Goal: Task Accomplishment & Management: Use online tool/utility

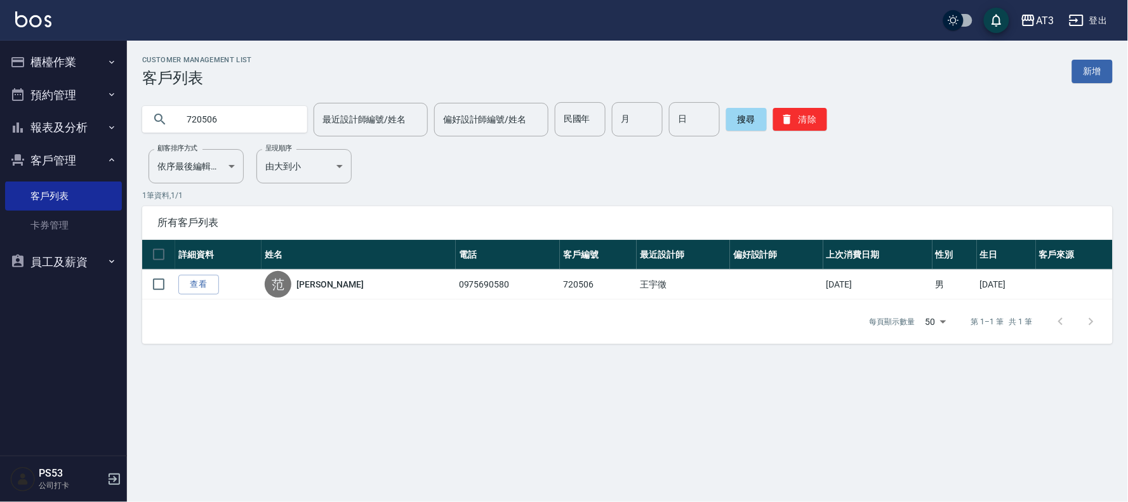
click at [72, 60] on button "櫃檯作業" at bounding box center [63, 62] width 117 height 33
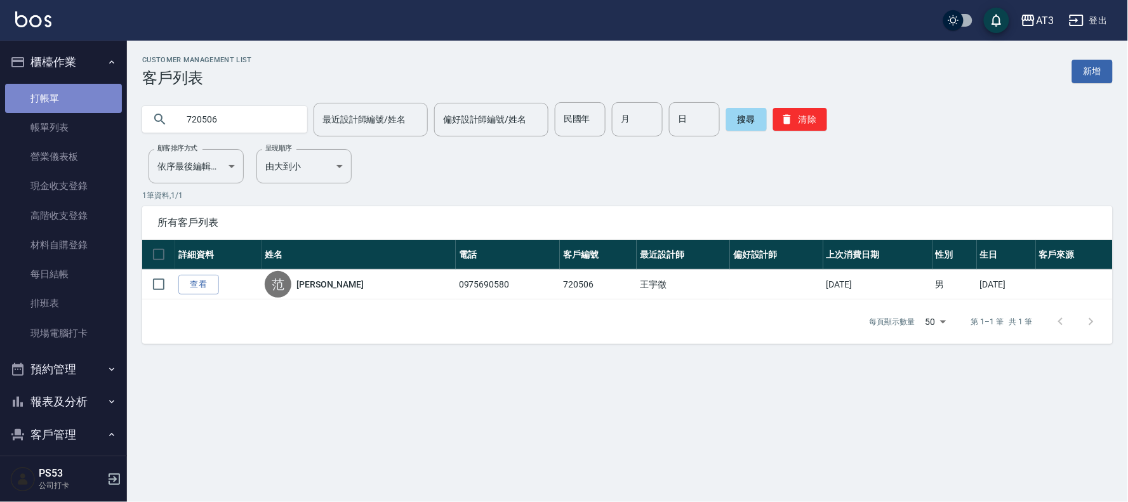
click at [66, 96] on link "打帳單" at bounding box center [63, 98] width 117 height 29
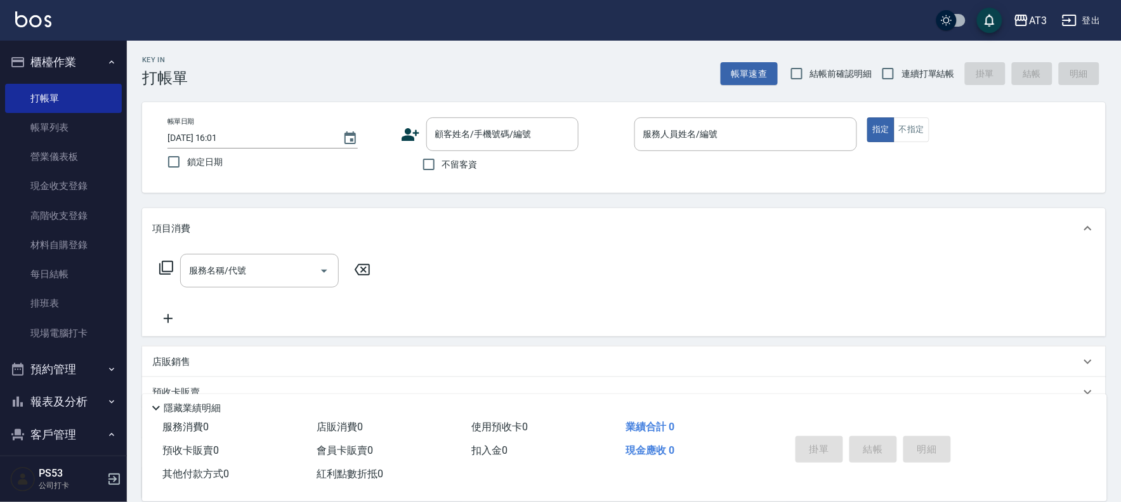
click at [170, 265] on icon at bounding box center [166, 267] width 15 height 15
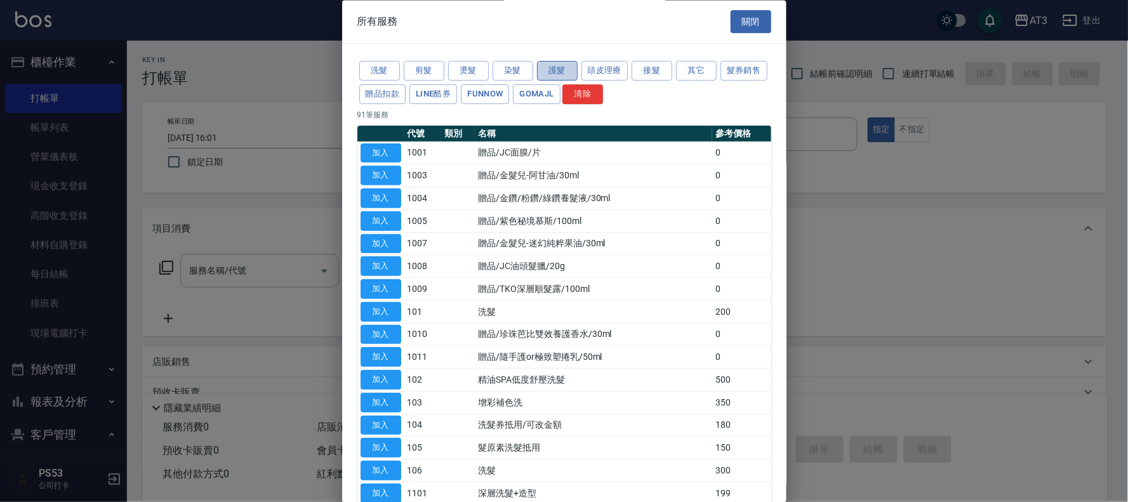
click at [563, 70] on button "護髮" at bounding box center [557, 72] width 41 height 20
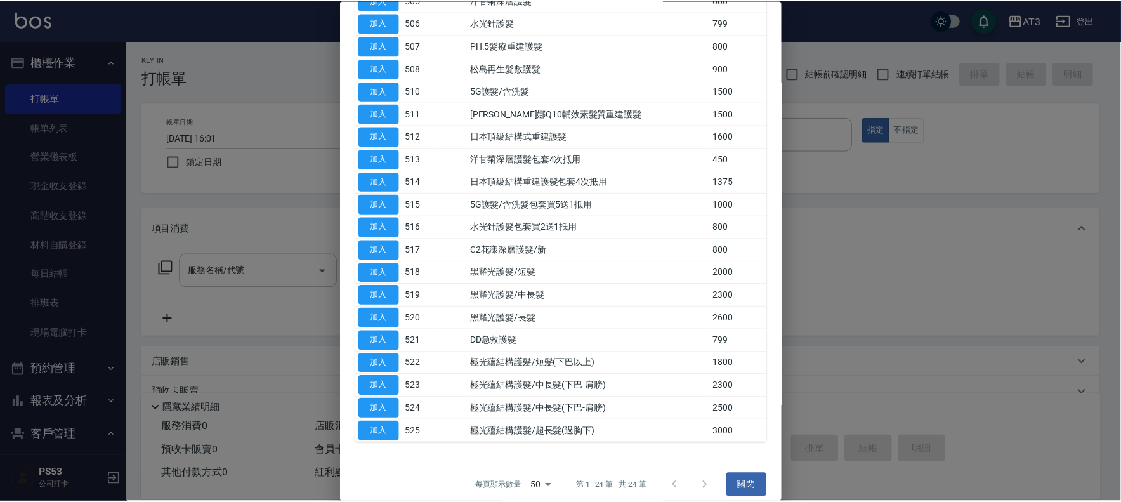
scroll to position [256, 0]
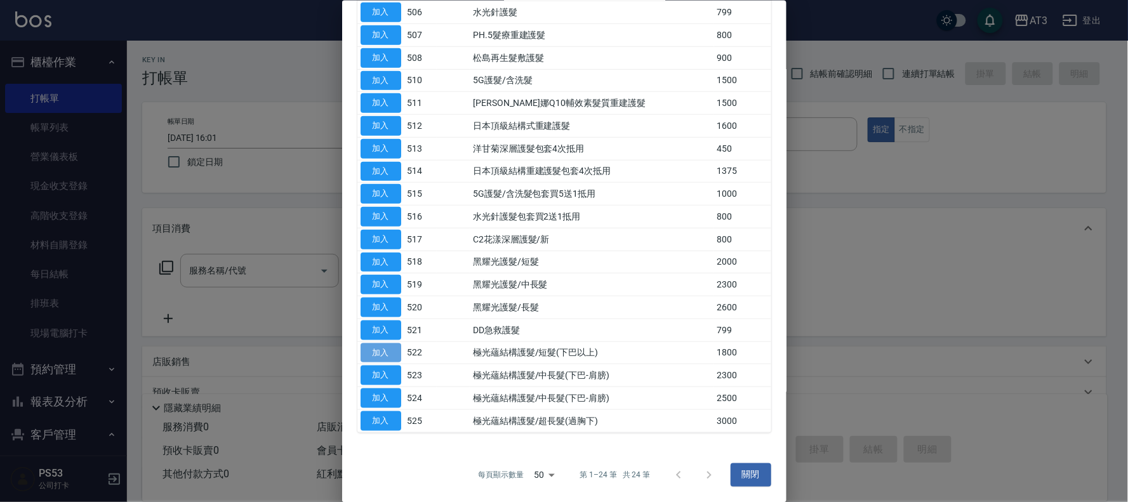
click at [385, 350] on button "加入" at bounding box center [380, 353] width 41 height 20
type input "極光蘊結構護髮/短髮(下巴以上)(522)"
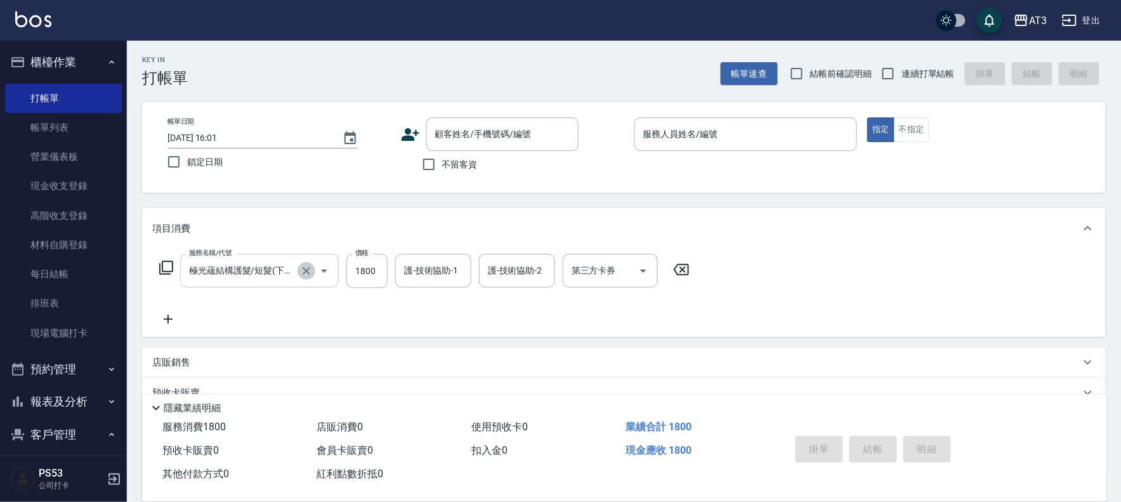
click at [307, 270] on icon "Clear" at bounding box center [307, 271] width 8 height 8
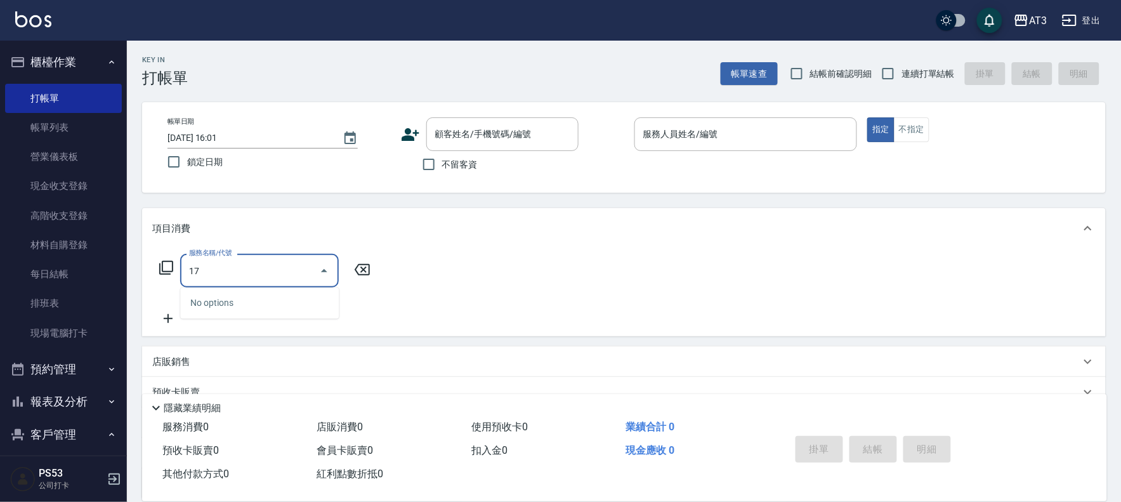
type input "1"
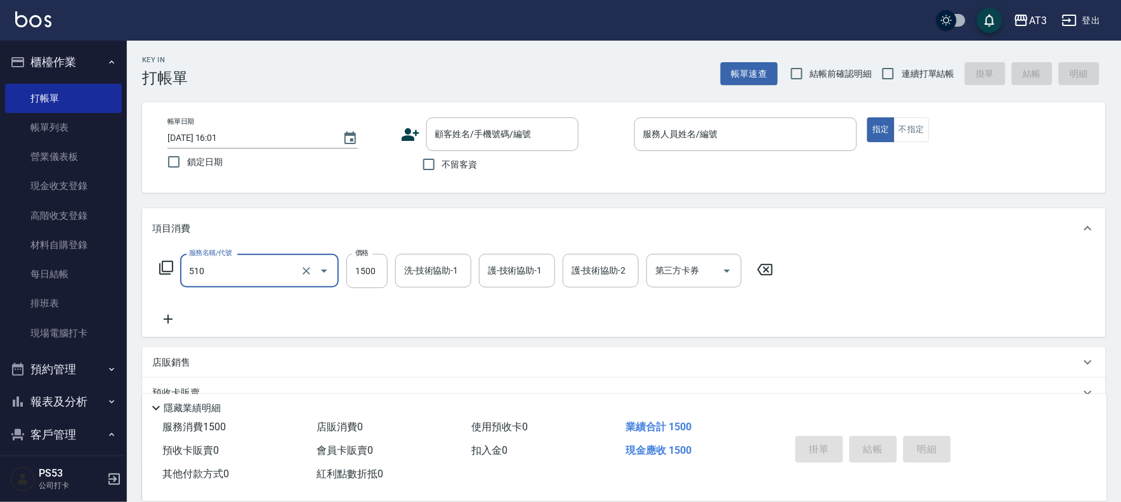
type input "5G護髮/含洗髮(510)"
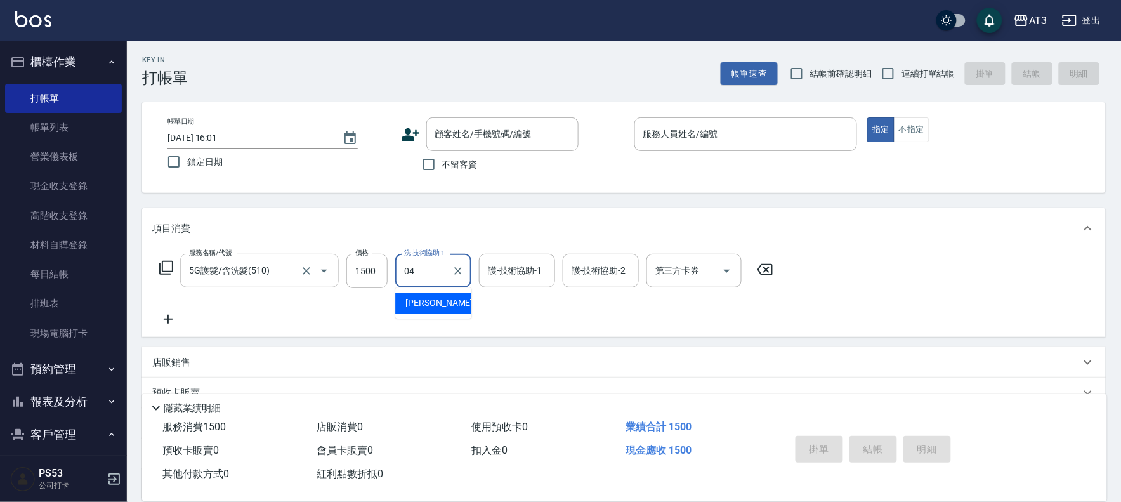
type input "惠麗-04"
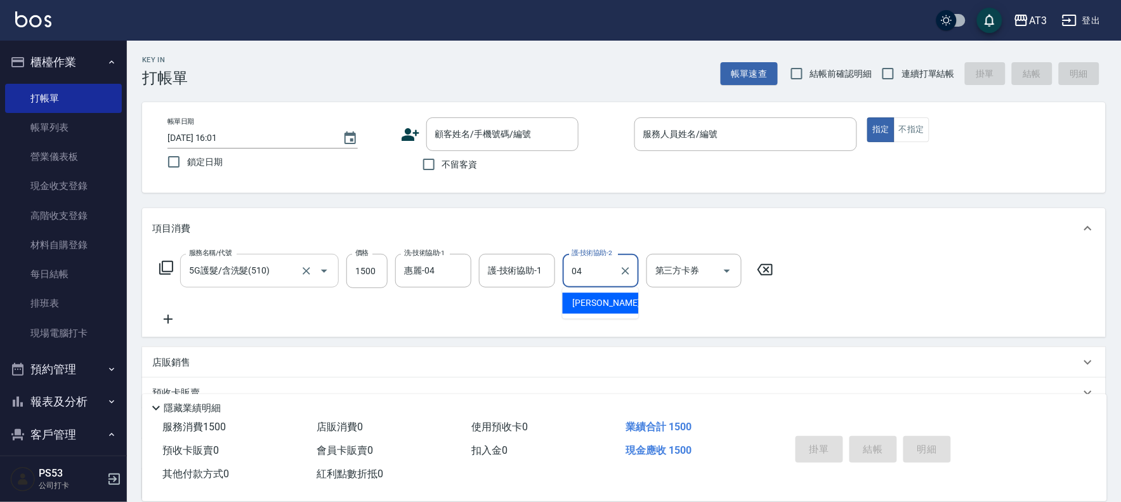
type input "惠麗-04"
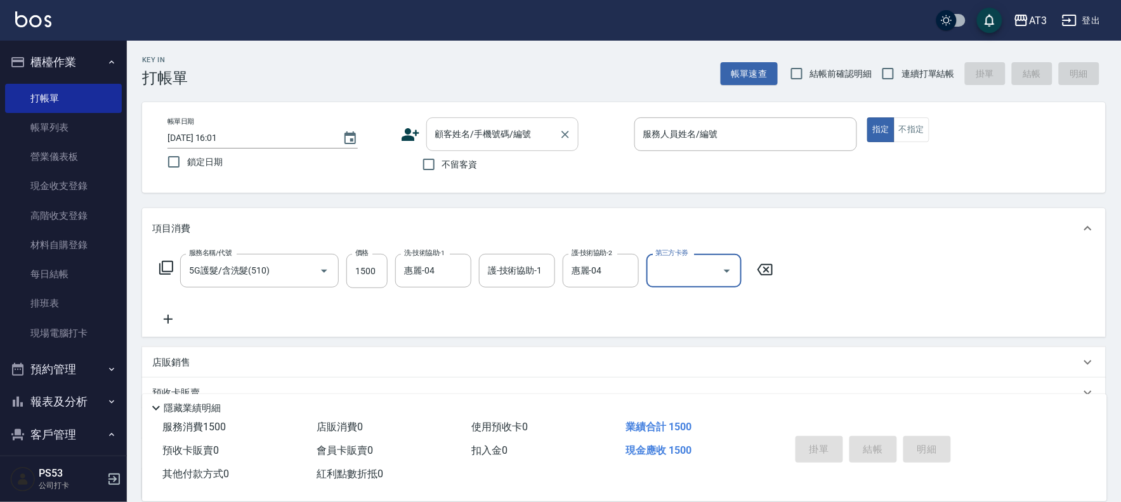
click at [444, 137] on input "顧客姓名/手機號碼/編號" at bounding box center [493, 134] width 122 height 22
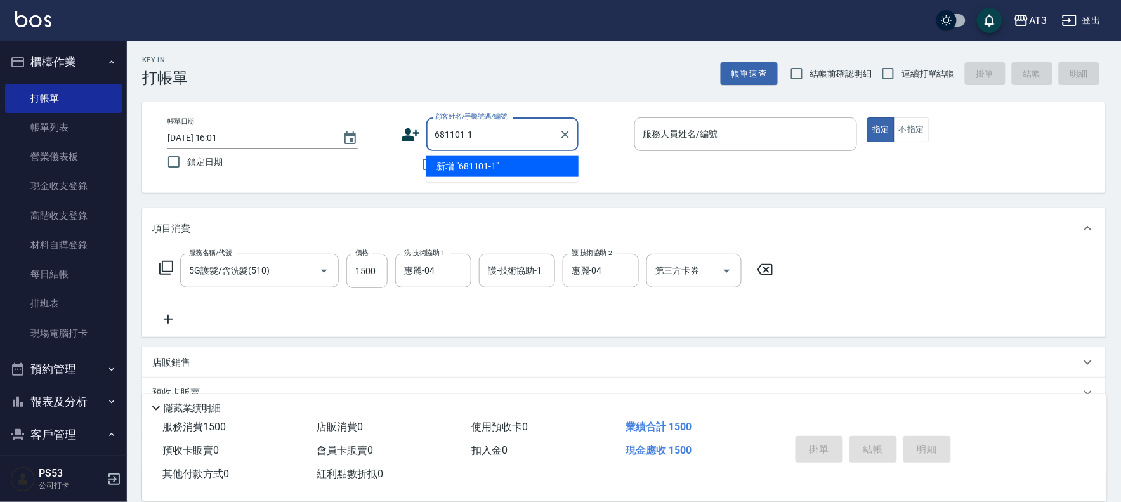
type input "681101-1"
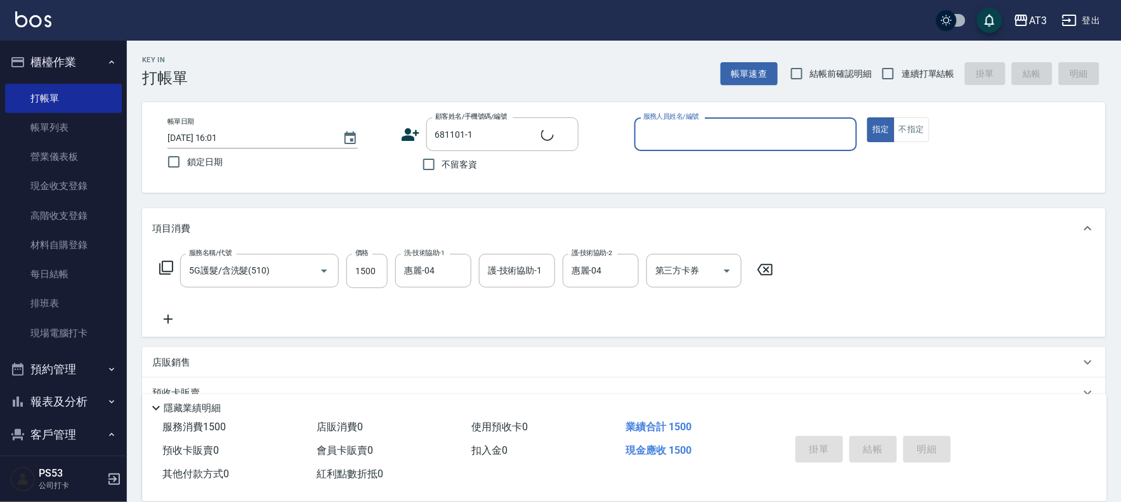
type input "0"
type input "[PERSON_NAME]/0910117703/681101-1"
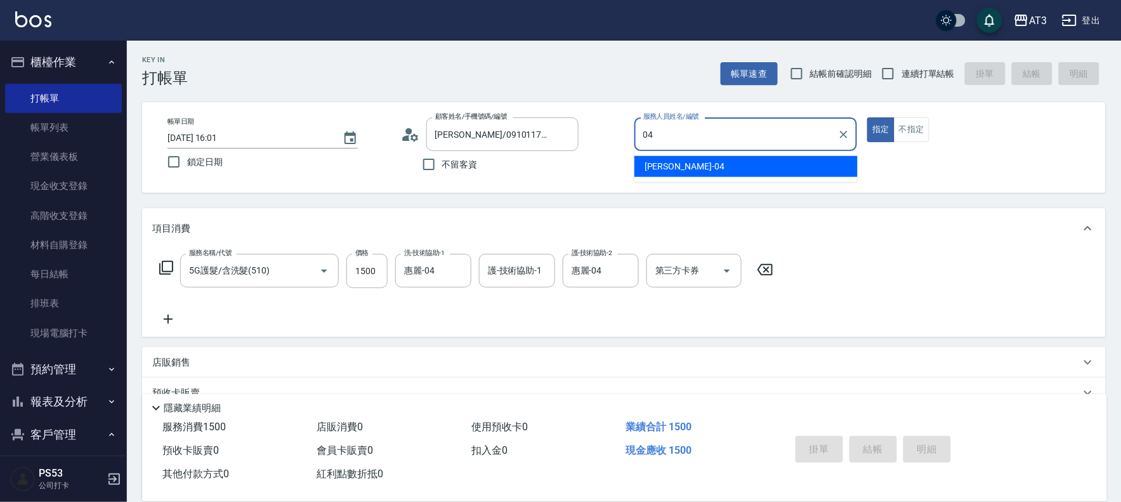
type input "惠麗-04"
type button "true"
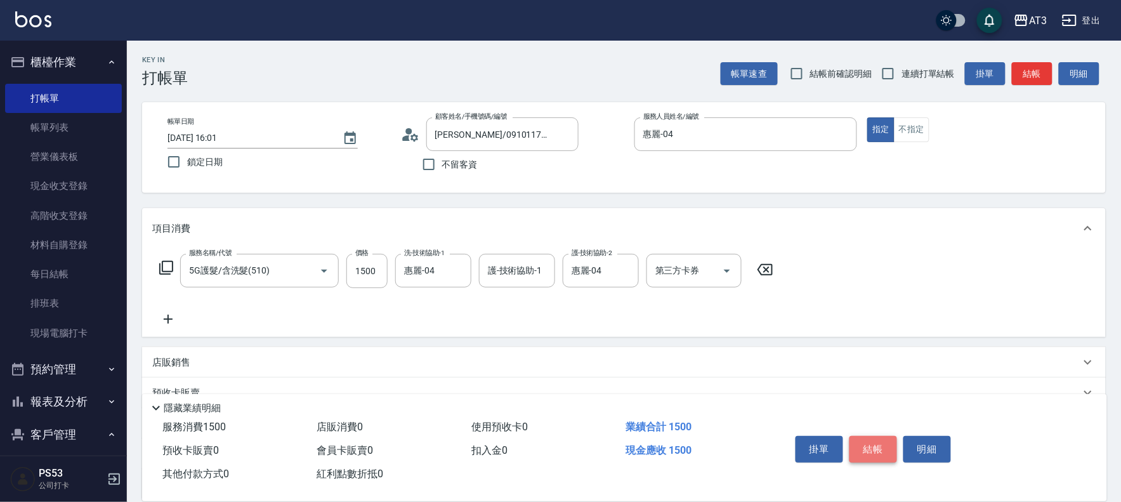
click at [868, 448] on button "結帳" at bounding box center [874, 449] width 48 height 27
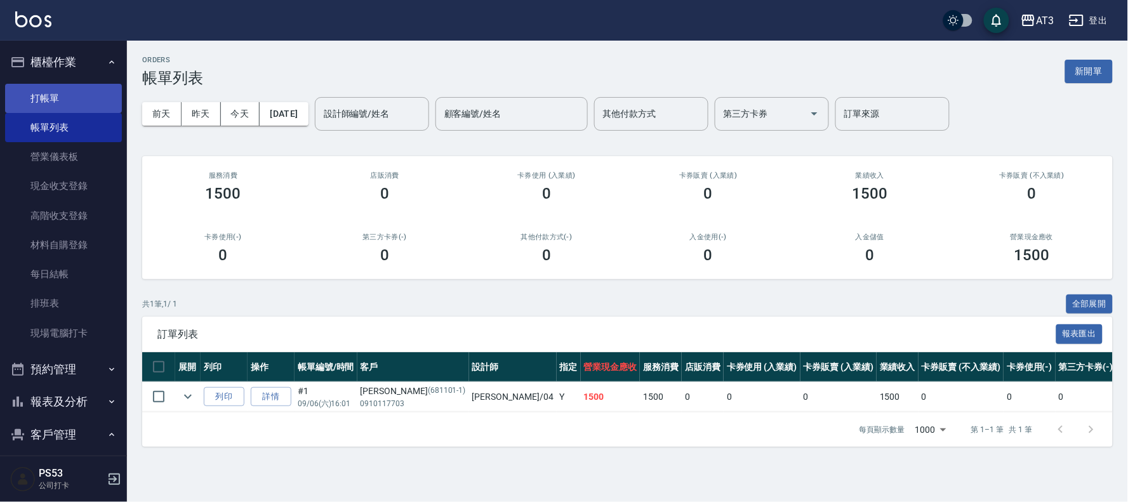
click at [39, 100] on link "打帳單" at bounding box center [63, 98] width 117 height 29
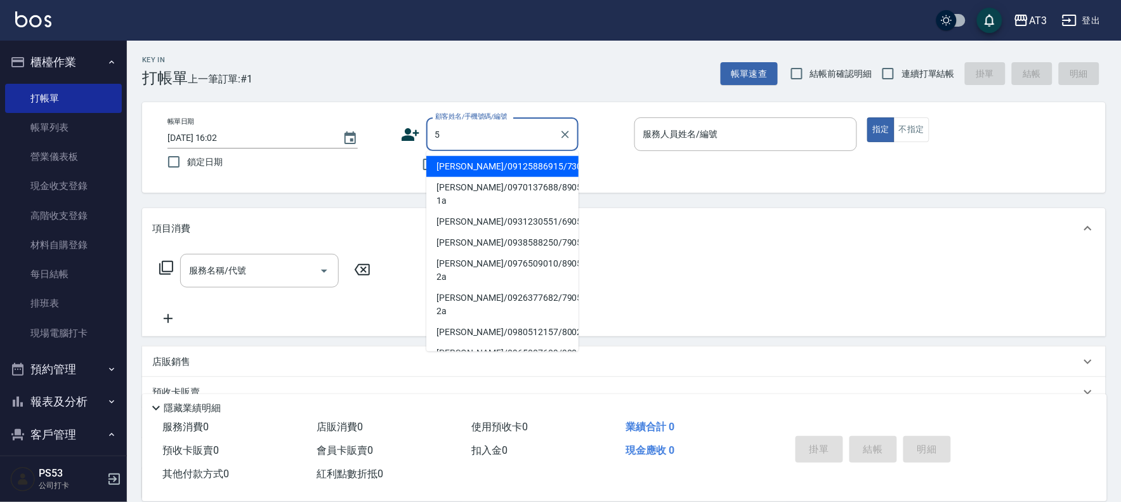
type input "[PERSON_NAME]/09125886915/730506a"
type input "5"
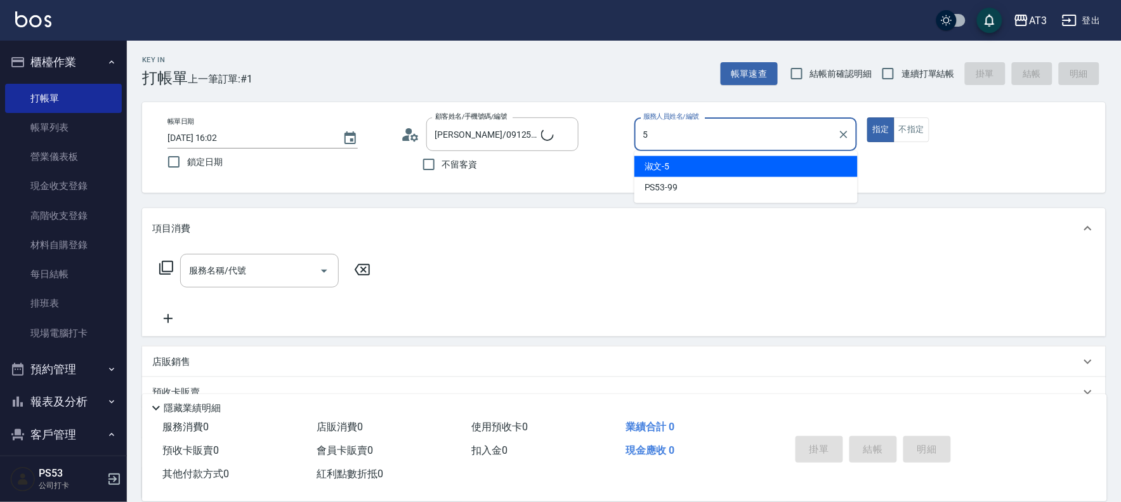
type input "5/0902352118/5"
type input "淑文-5"
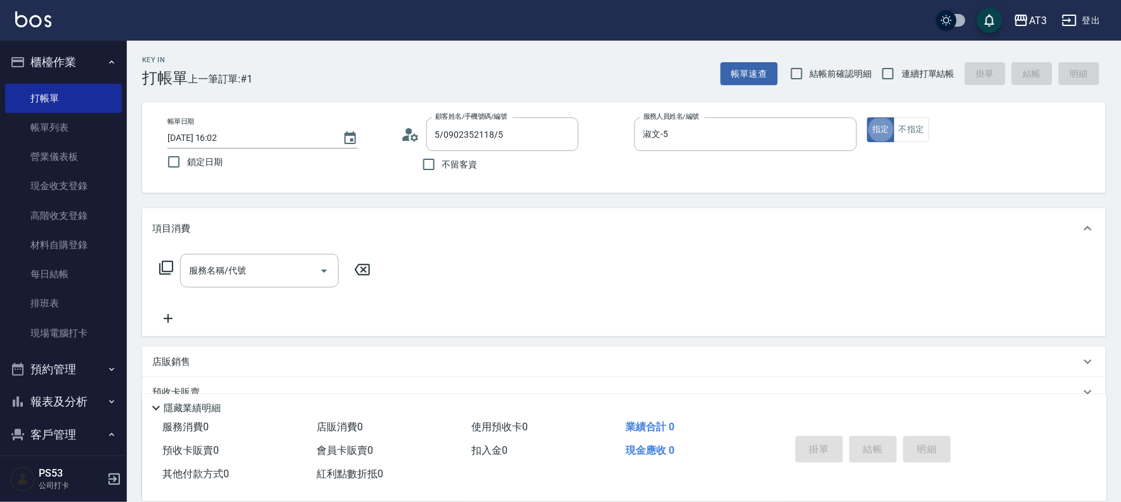
type button "true"
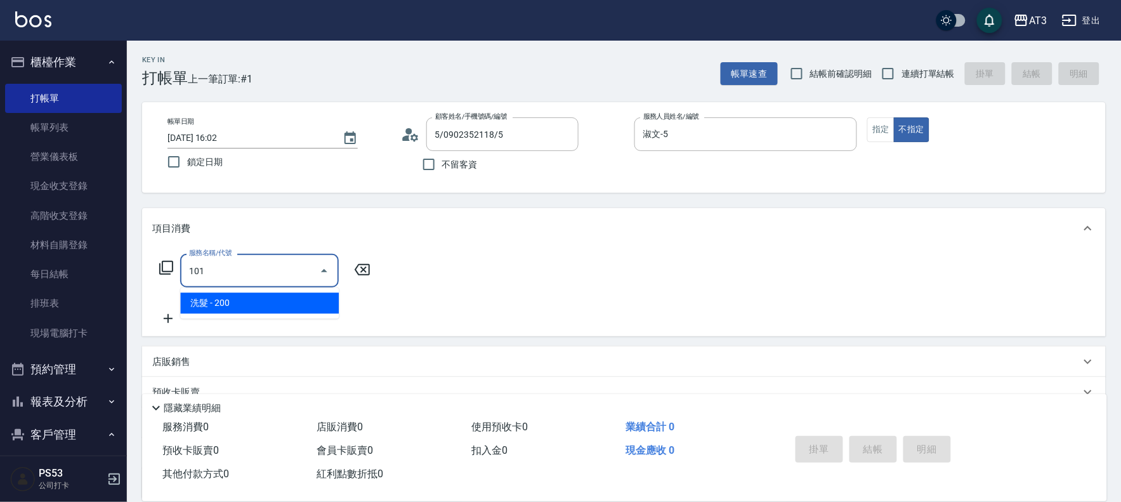
type input "洗髮(101)"
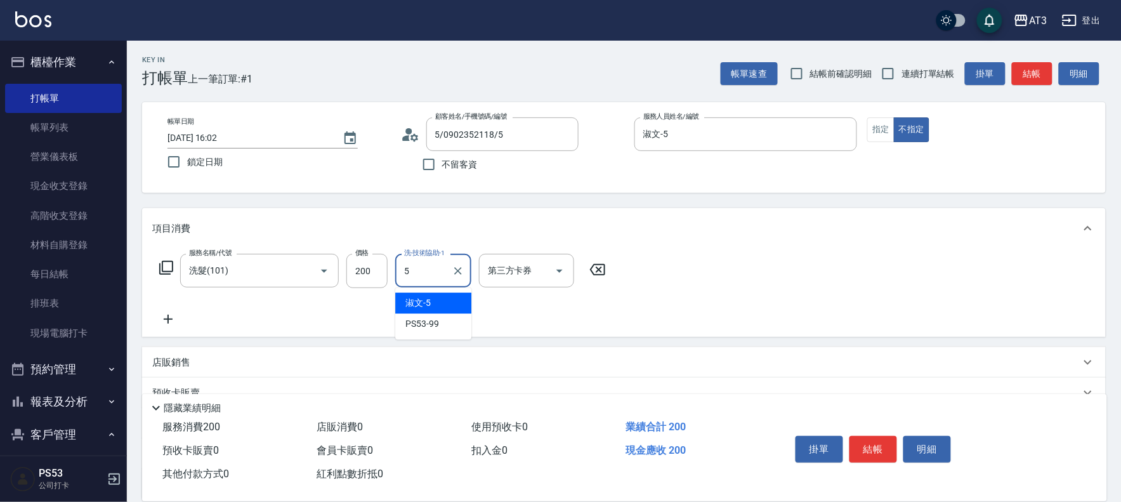
type input "淑文-5"
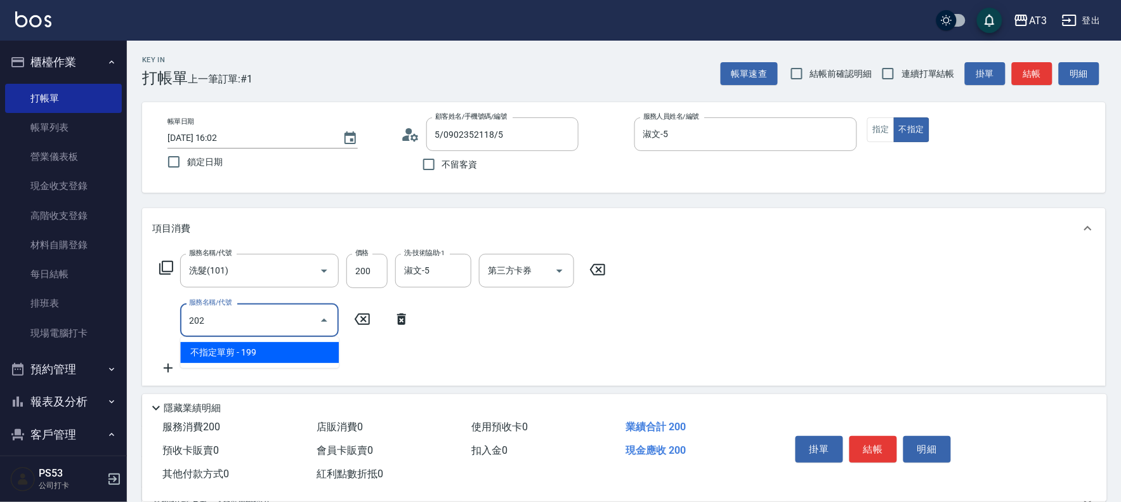
type input "不指定單剪(202)"
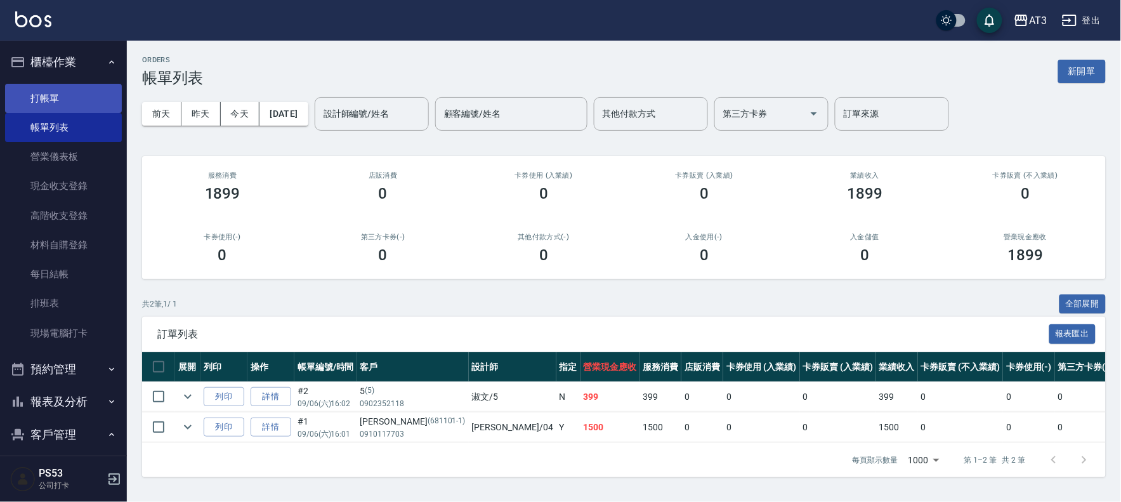
click at [54, 97] on link "打帳單" at bounding box center [63, 98] width 117 height 29
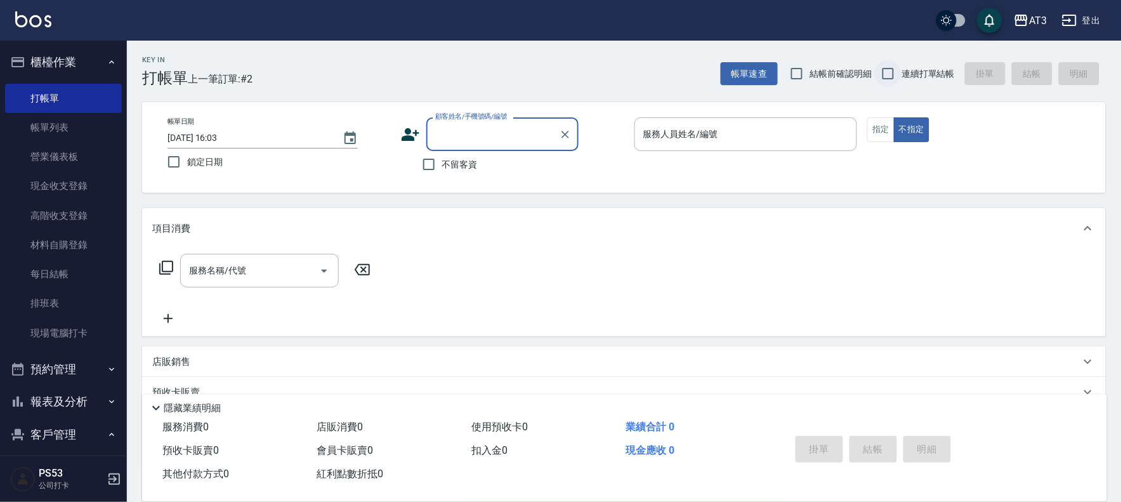
click at [887, 76] on input "連續打單結帳" at bounding box center [888, 73] width 27 height 27
checkbox input "true"
click at [529, 140] on input "顧客姓名/手機號碼/編號" at bounding box center [493, 134] width 122 height 22
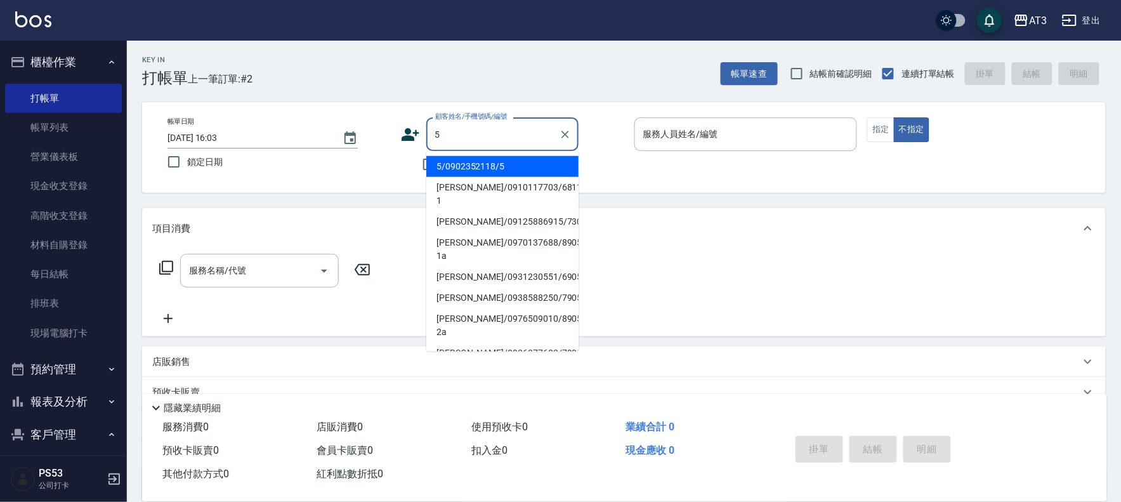
type input "5/0902352118/5"
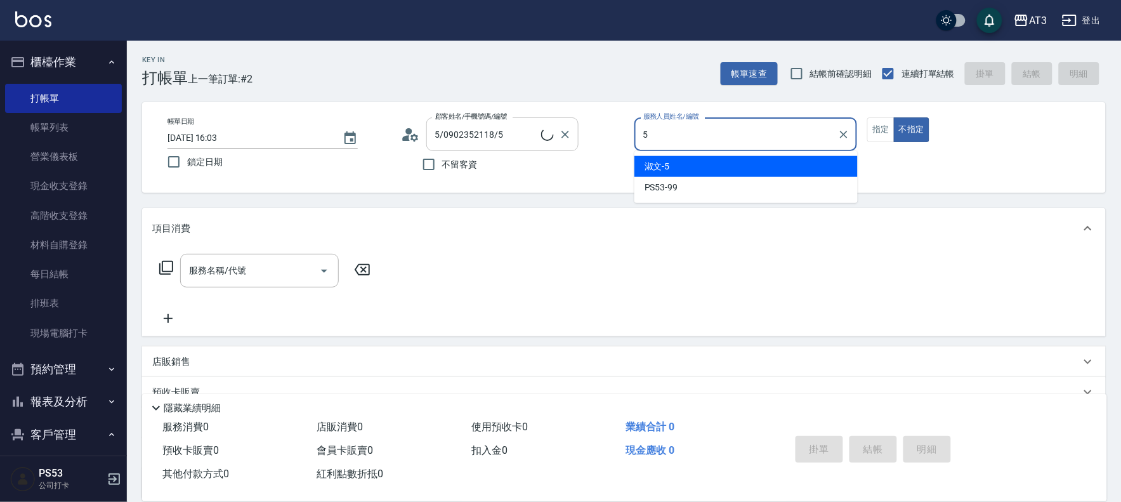
type input "淑文-5"
type button "false"
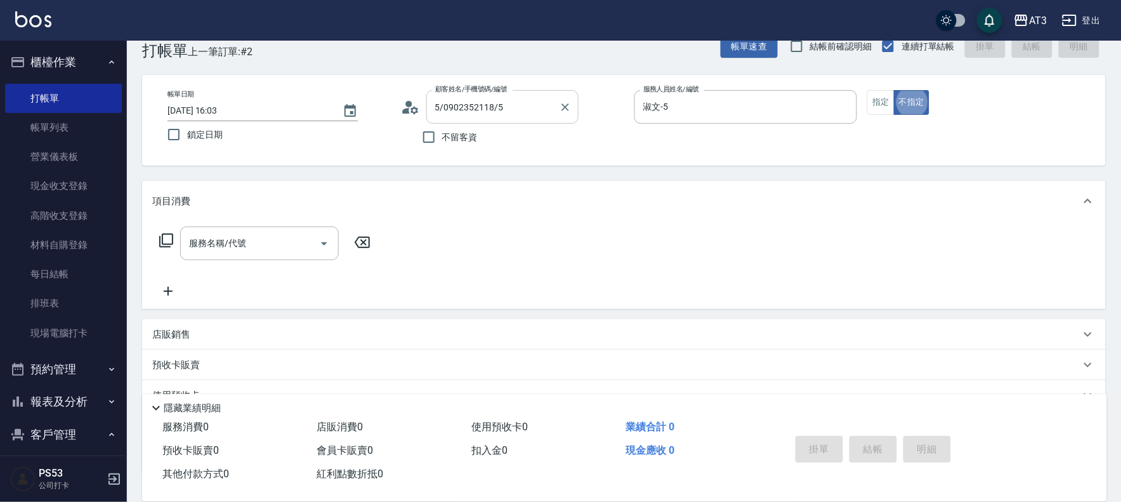
scroll to position [28, 0]
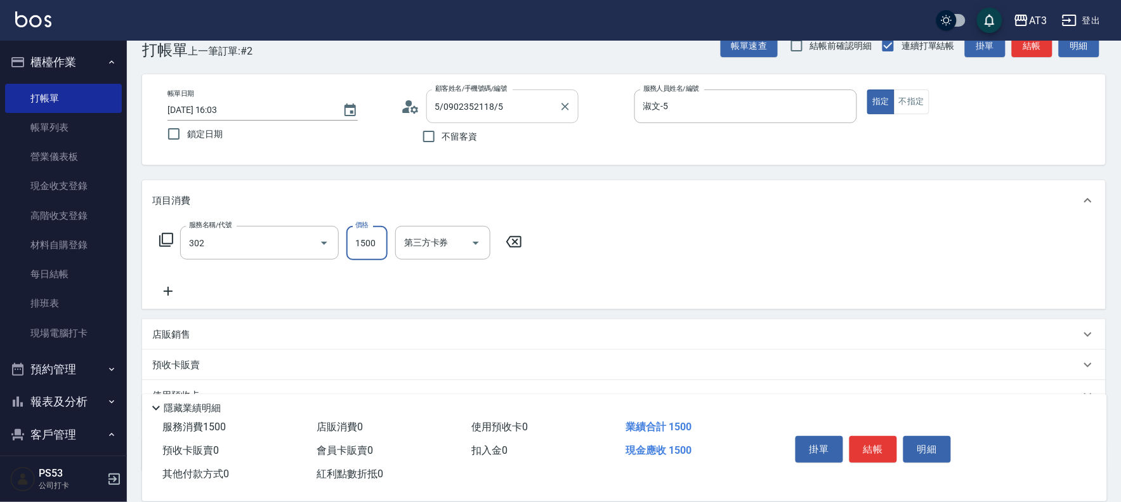
type input "設計燙髮(302)"
type input "1080"
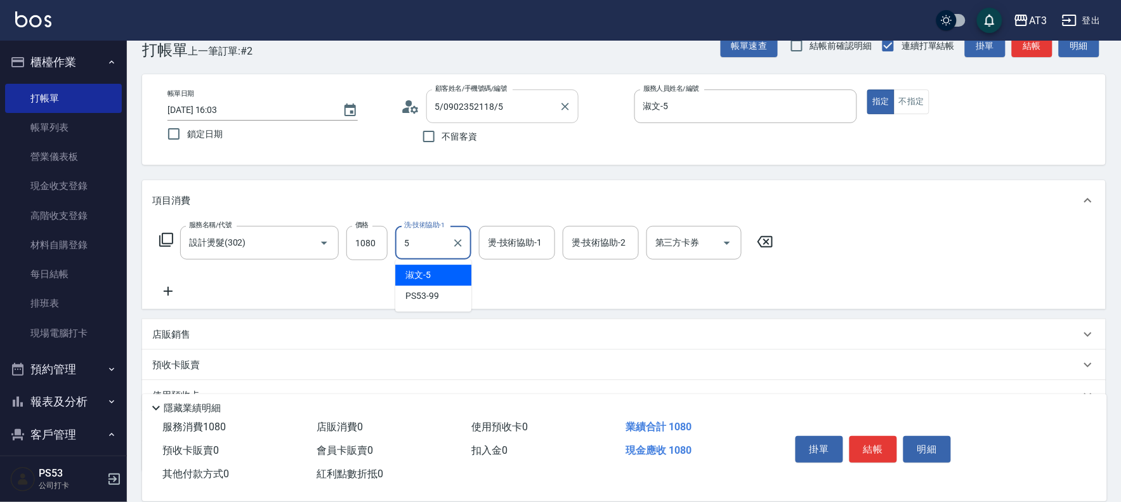
type input "淑文-5"
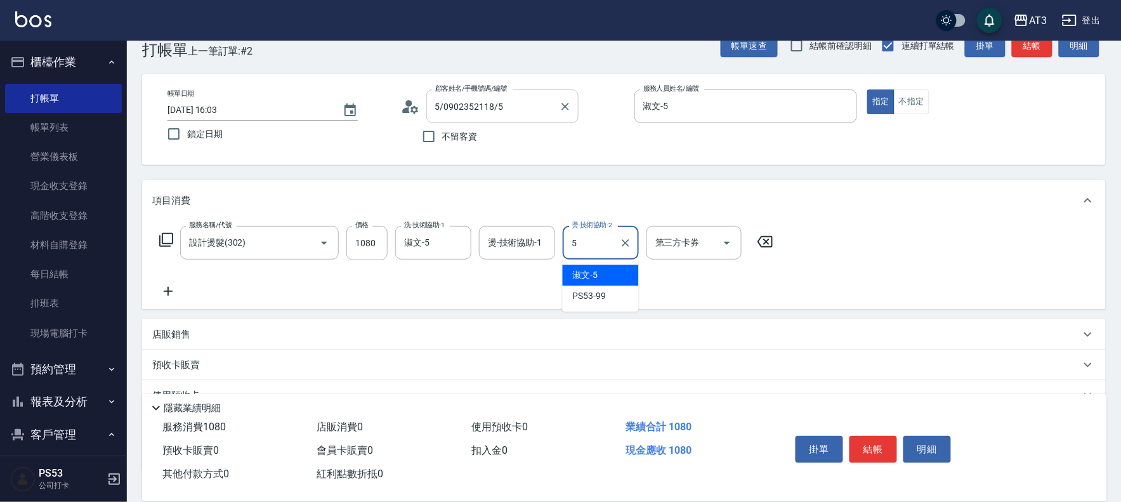
type input "淑文-5"
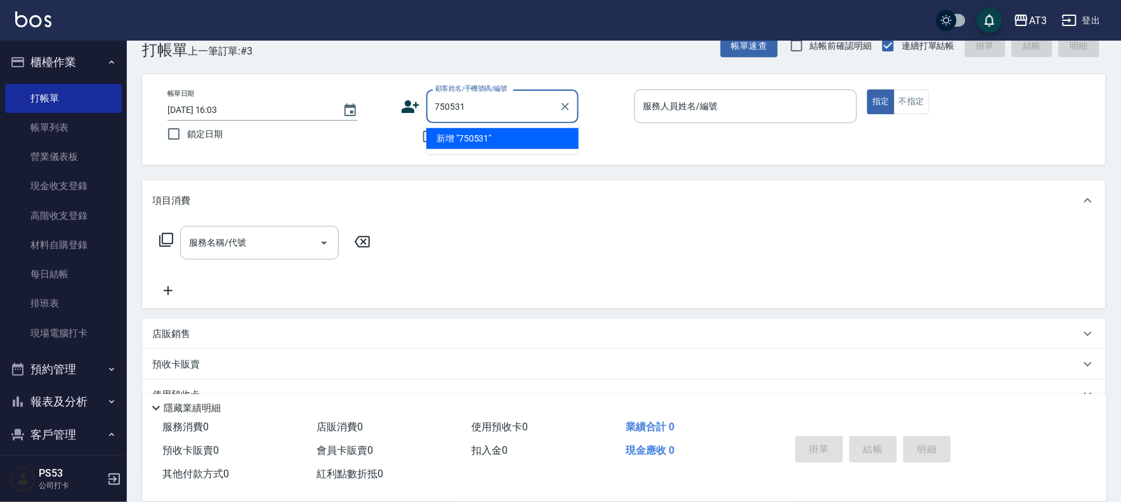
type input "750531"
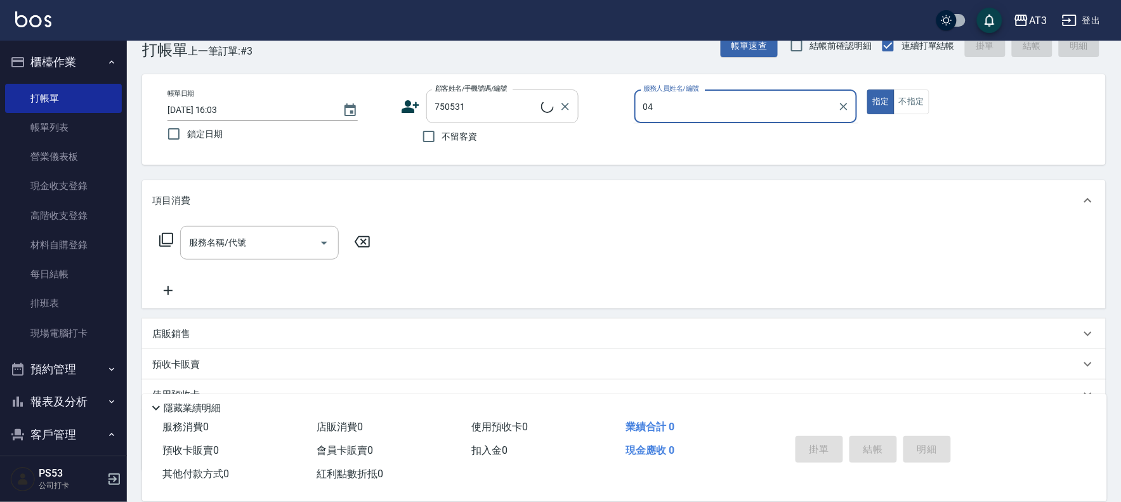
type input "04"
type input "[PERSON_NAME]/0919504209/750531"
type input "惠麗-04"
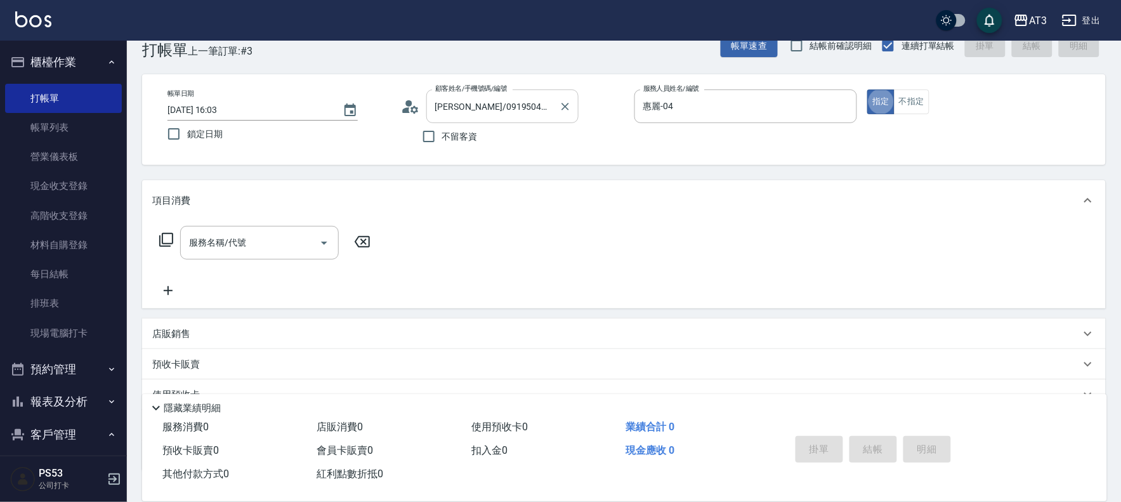
type button "true"
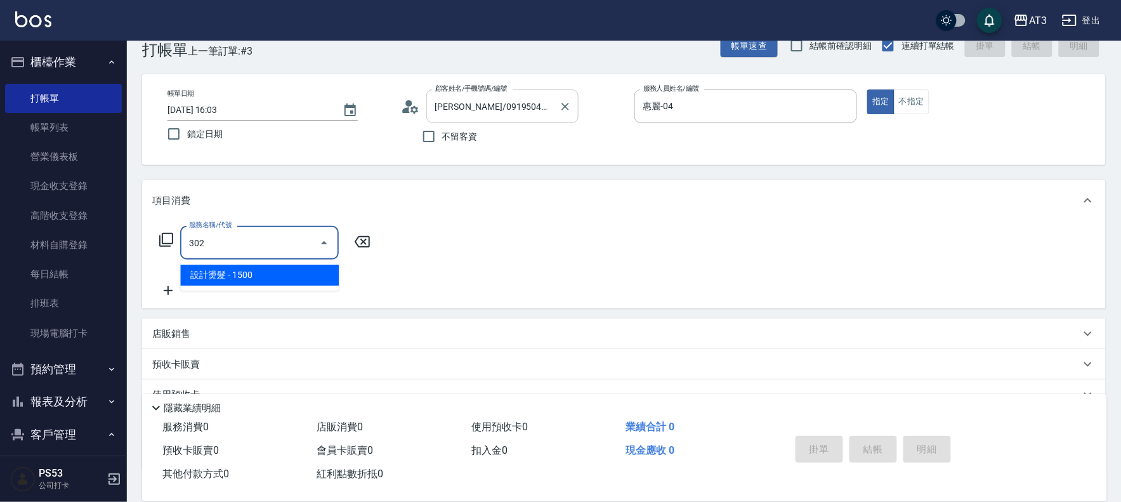
type input "設計燙髮(302)"
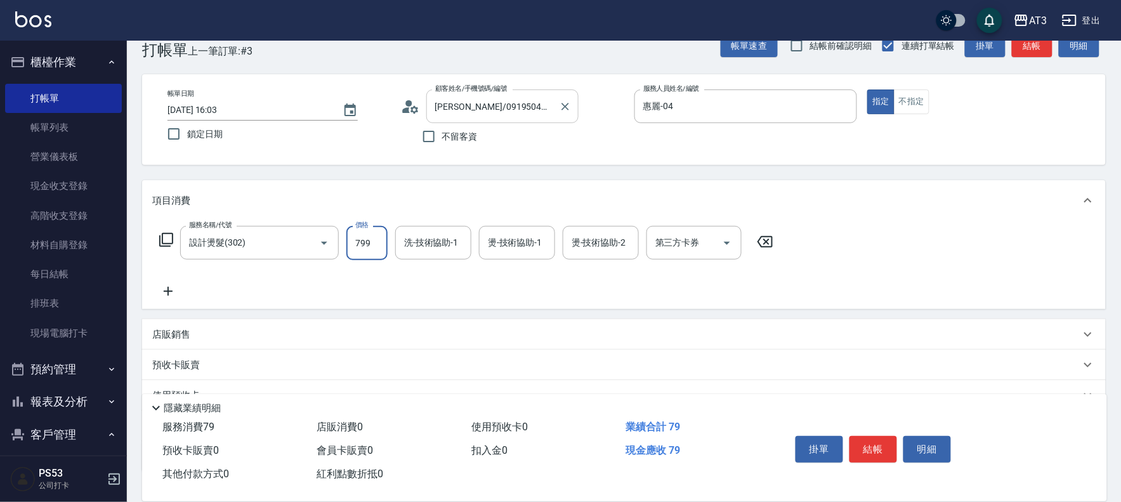
type input "799"
type input "惠麗-04"
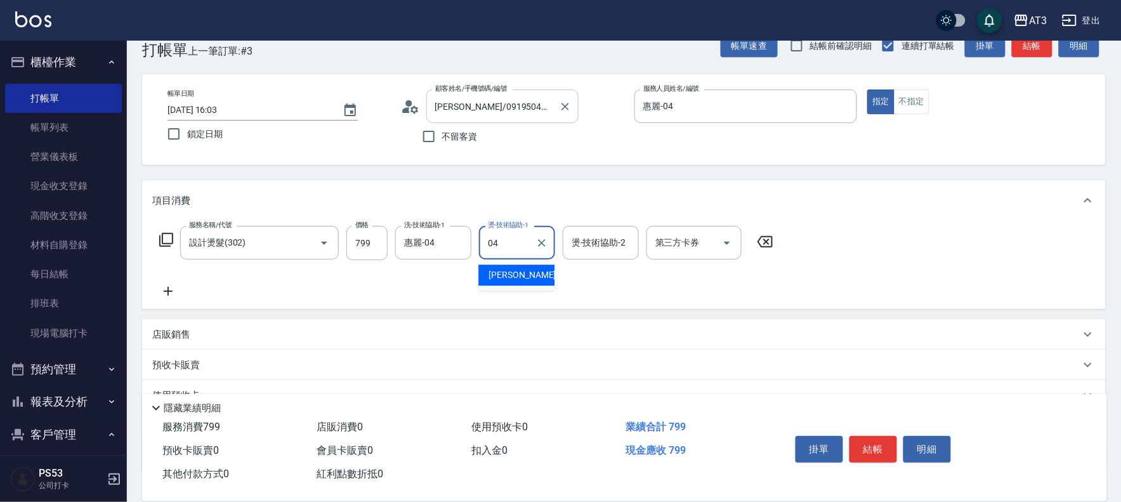
type input "惠麗-04"
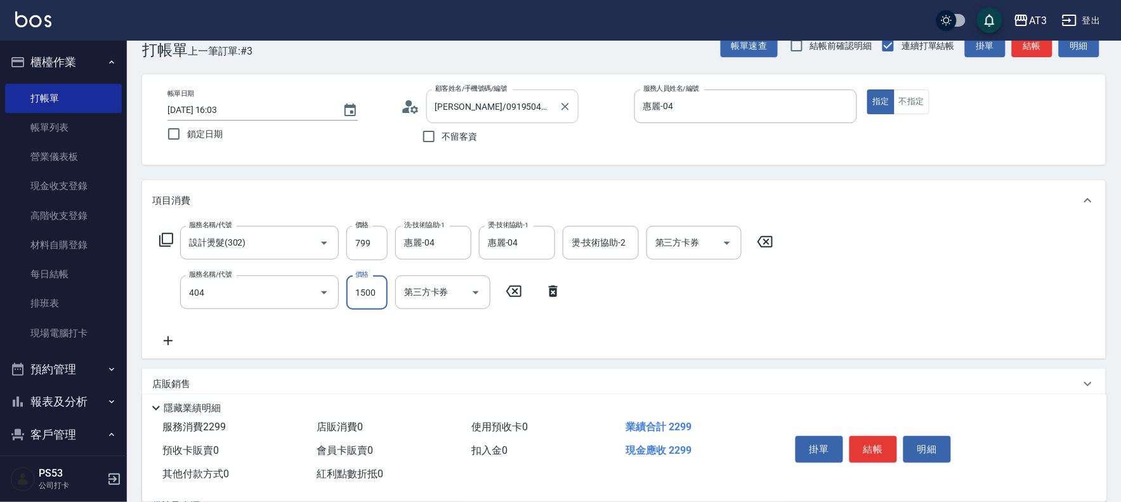
type input "設計染髮(404)"
type input "1000"
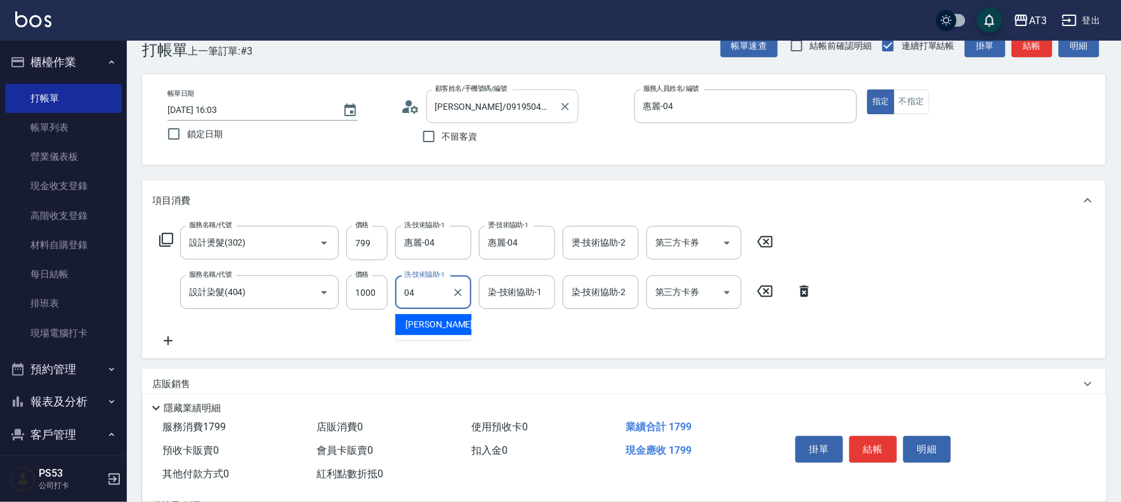
type input "惠麗-04"
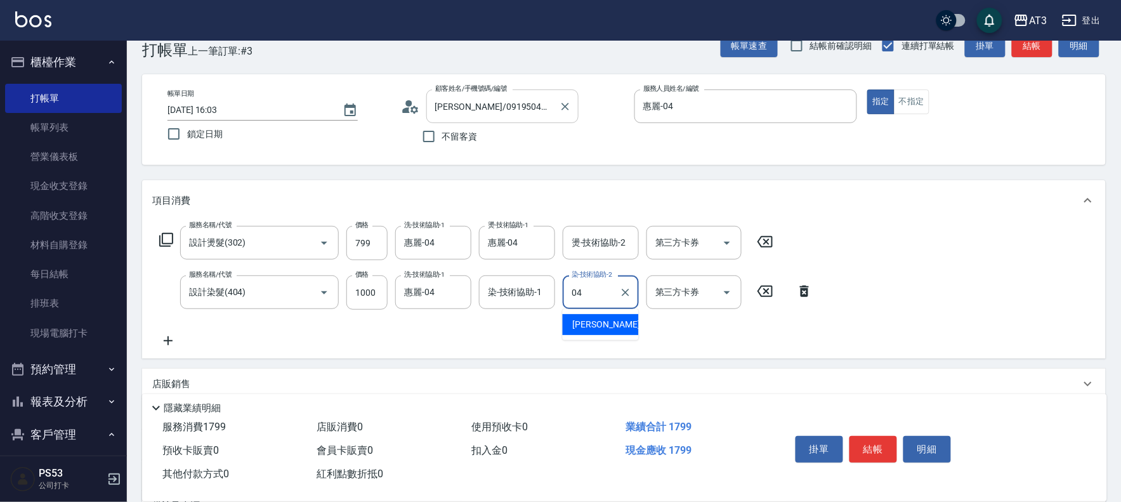
type input "惠麗-04"
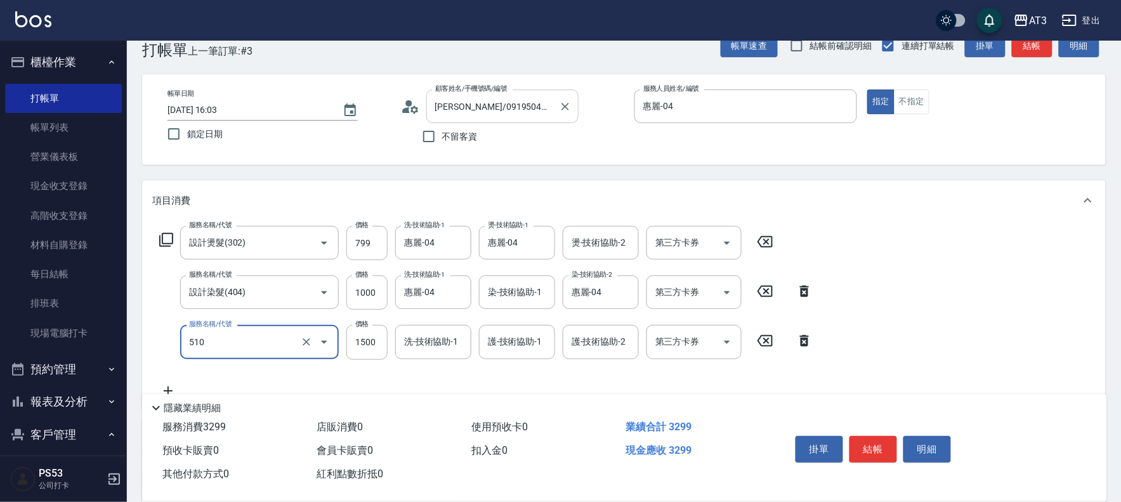
type input "5G護髮/含洗髮(510)"
type input "1000"
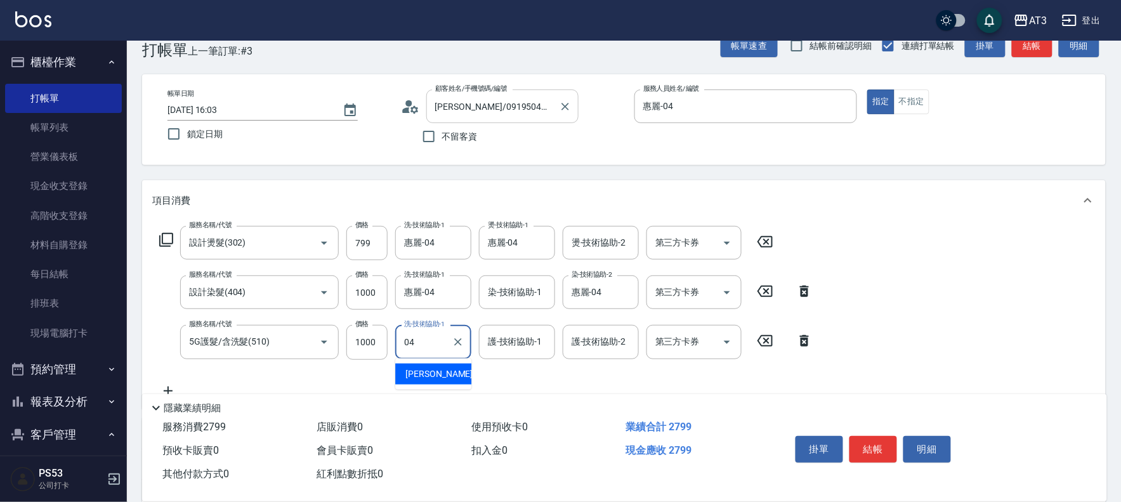
type input "惠麗-04"
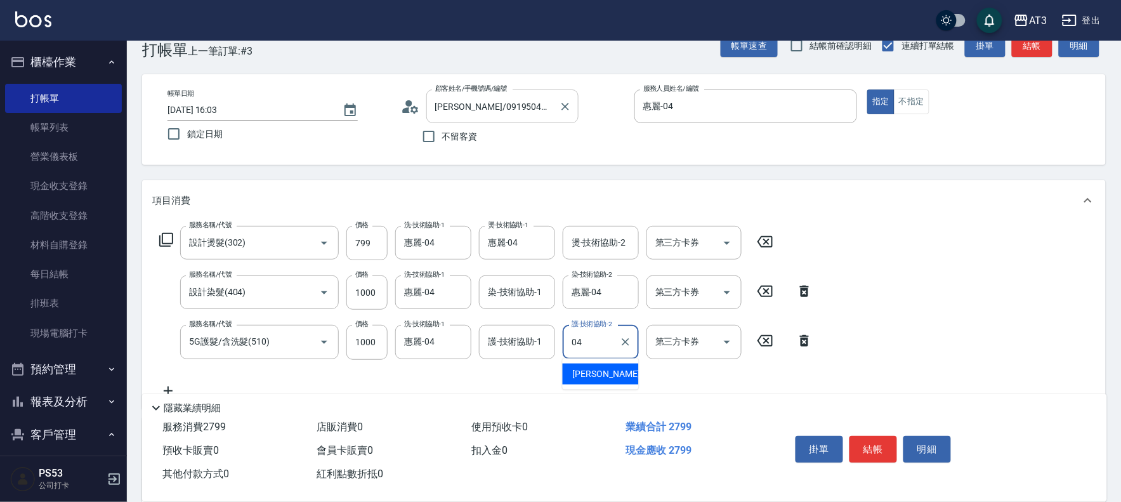
type input "惠麗-04"
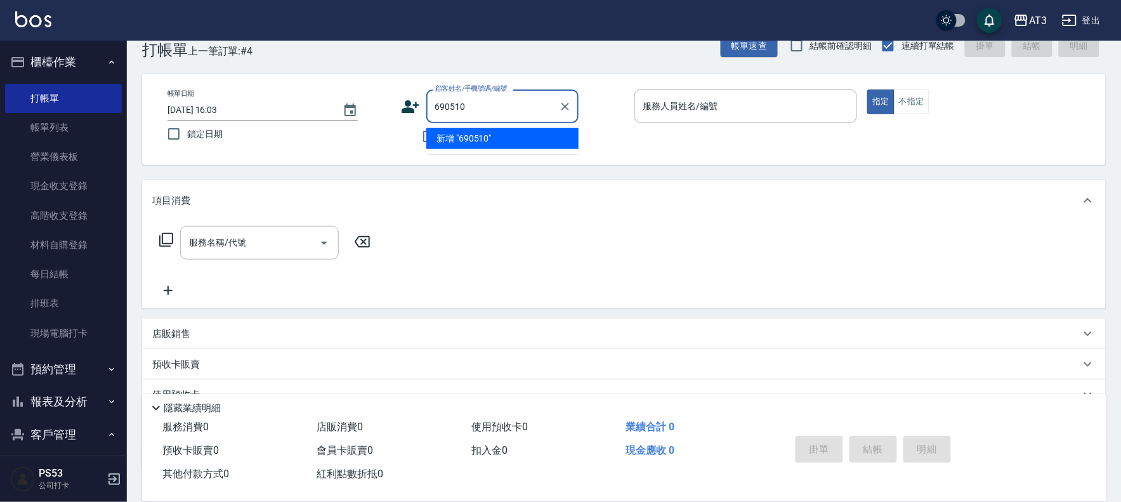
type input "690510"
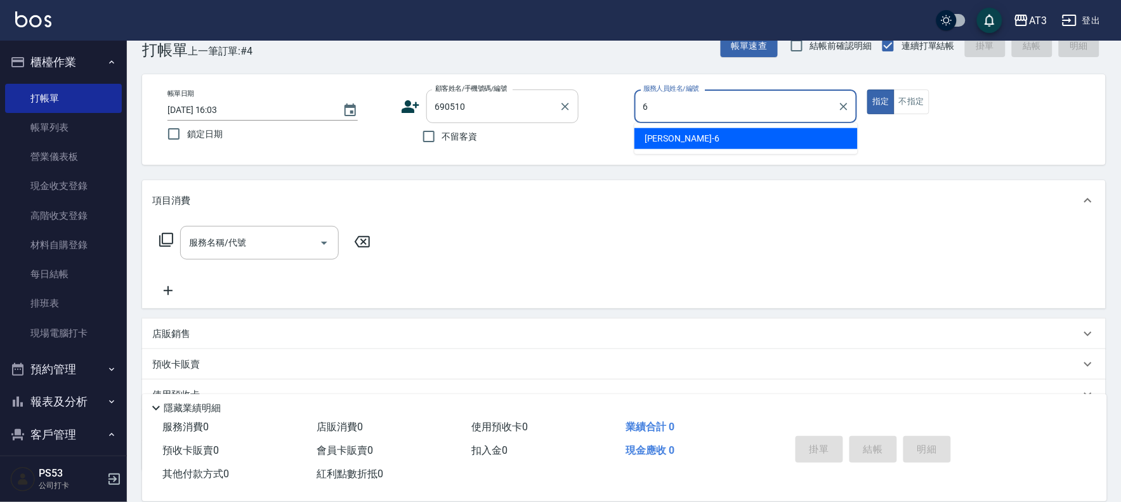
type input "詩雅-6"
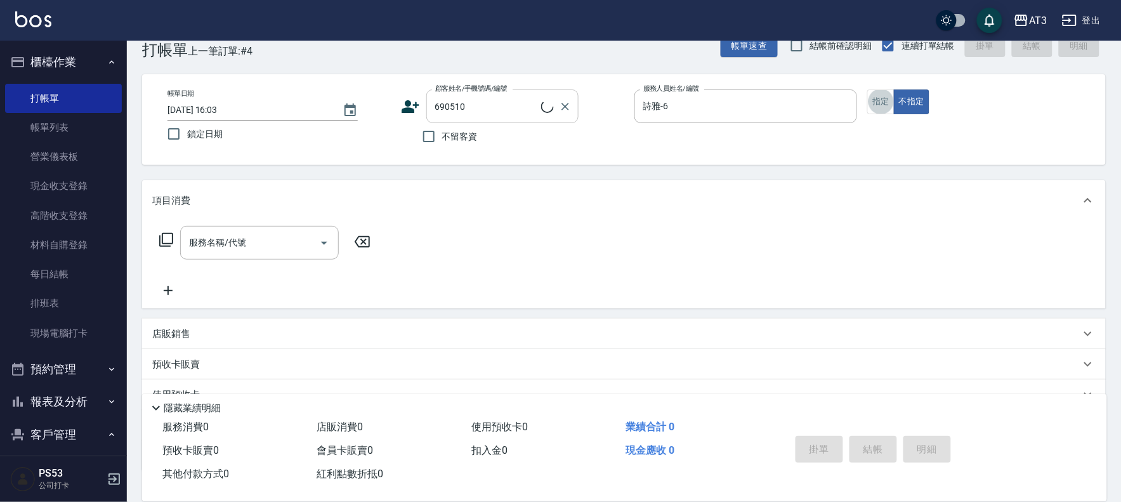
type input "[PERSON_NAME]/0916051054/690510"
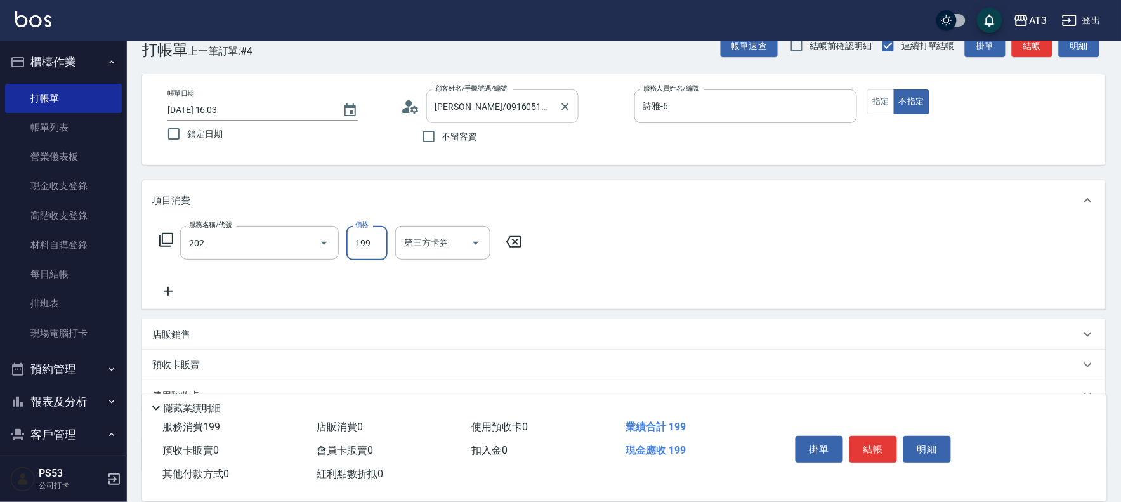
type input "不指定單剪(202)"
click at [167, 240] on icon at bounding box center [166, 239] width 15 height 15
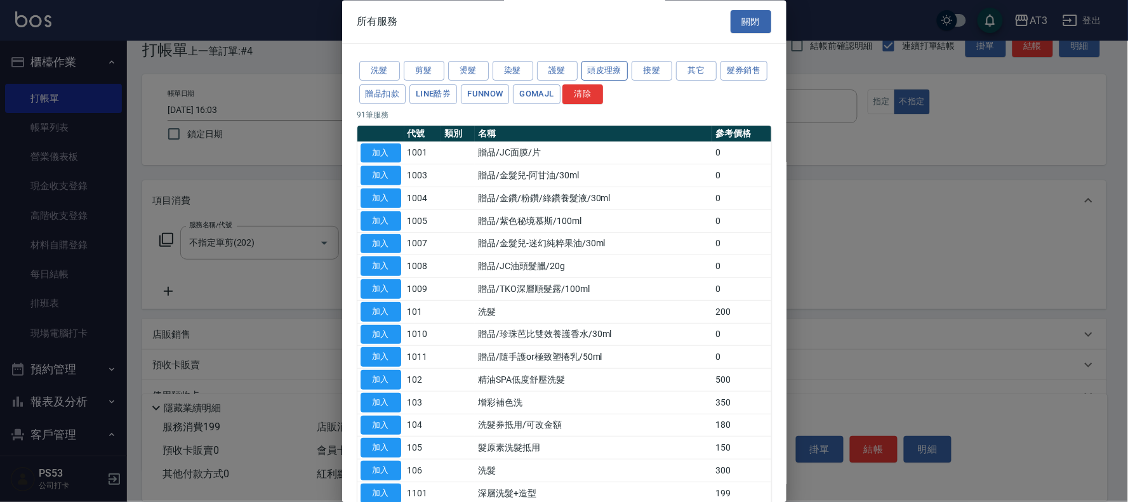
click at [595, 69] on button "頭皮理療" at bounding box center [604, 72] width 47 height 20
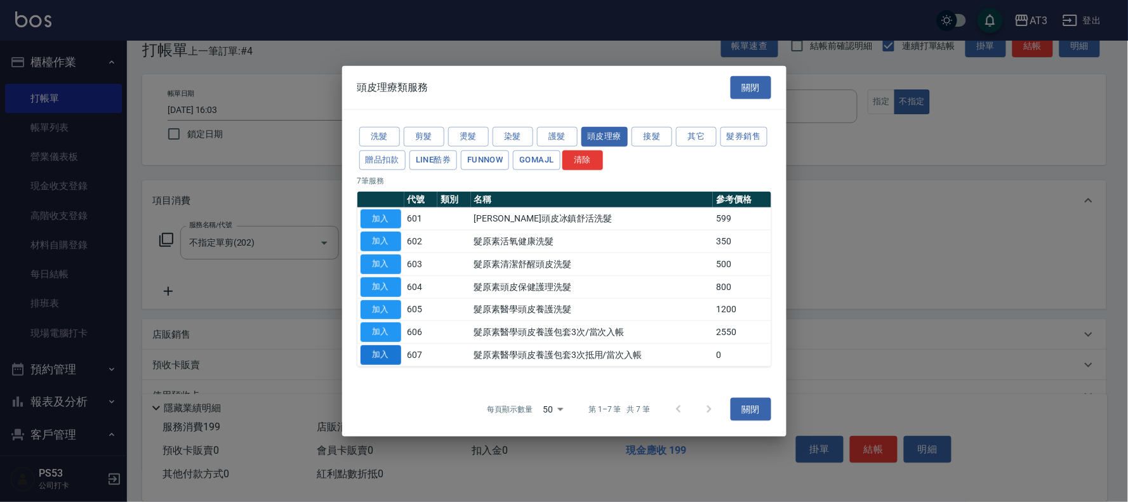
click at [371, 352] on button "加入" at bounding box center [380, 355] width 41 height 20
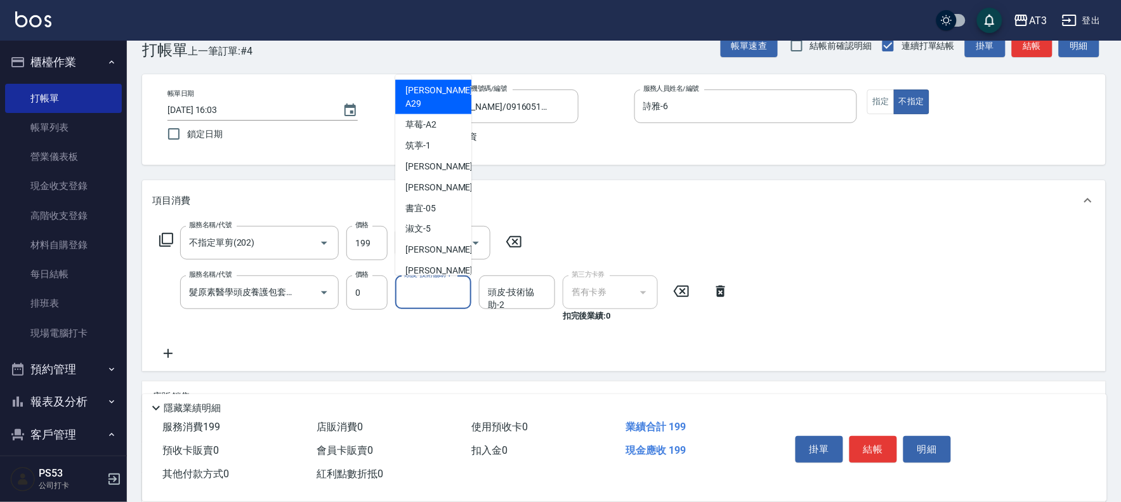
click at [437, 298] on input "頭皮-技術協助-1" at bounding box center [433, 292] width 65 height 22
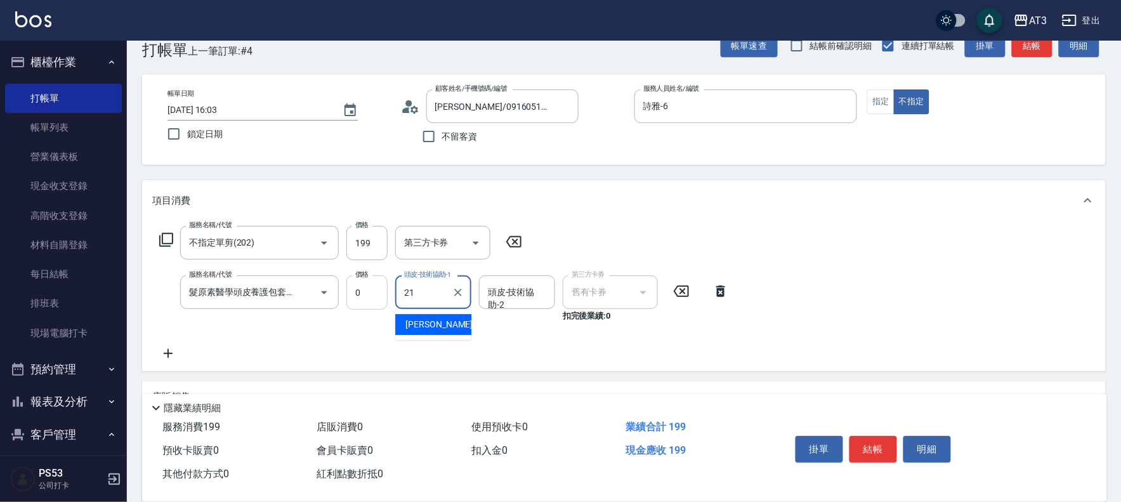
type input "[PERSON_NAME]-21"
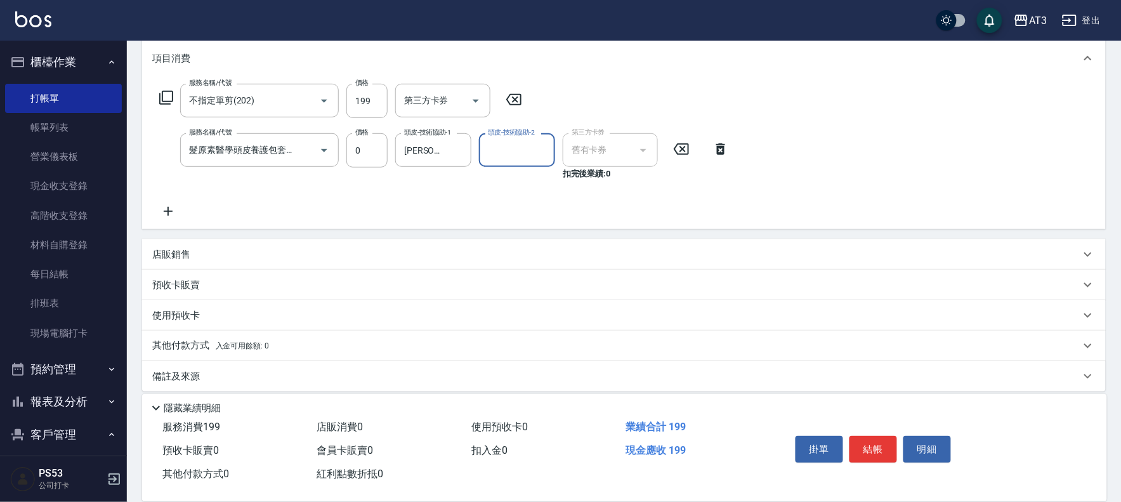
scroll to position [180, 0]
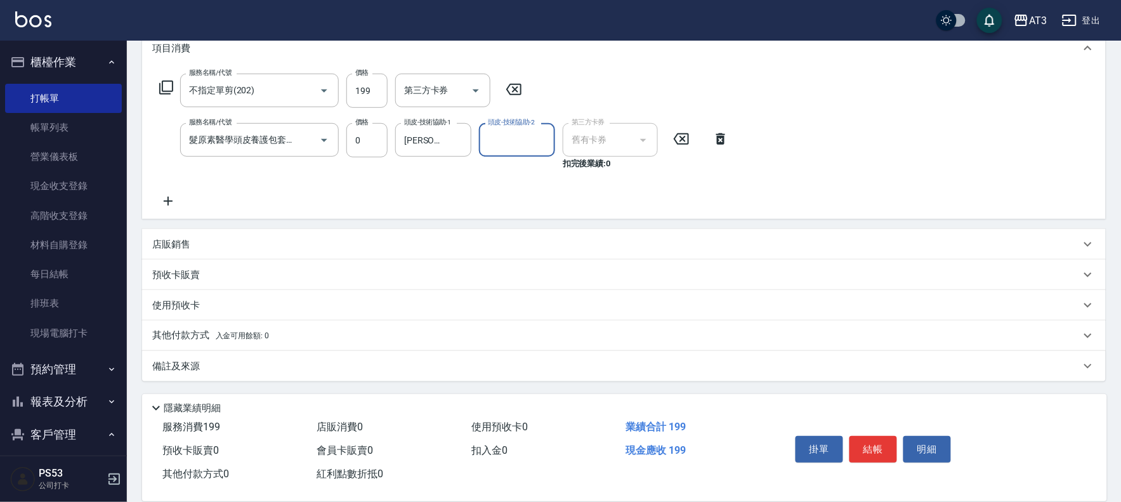
click at [185, 300] on p "使用預收卡" at bounding box center [176, 305] width 48 height 13
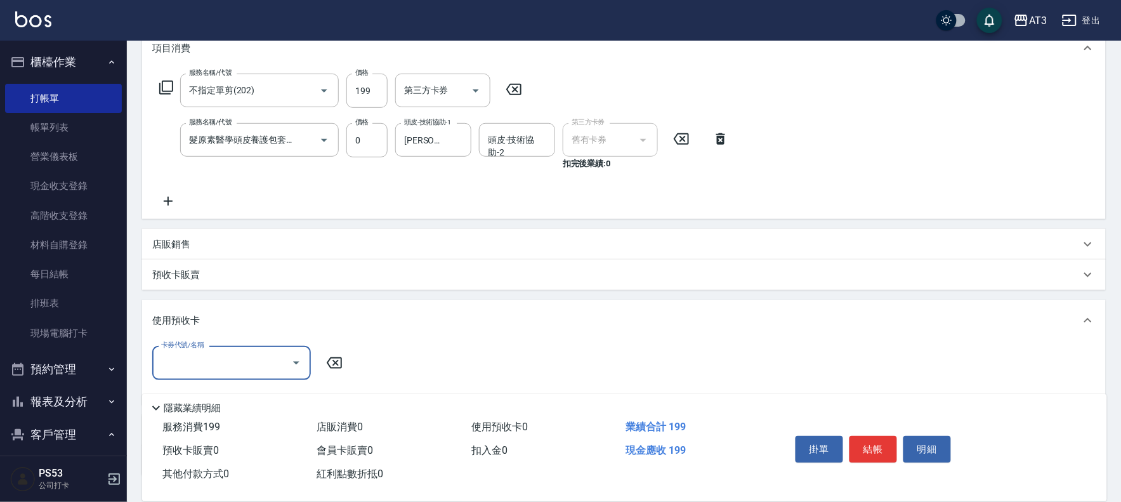
scroll to position [1, 0]
click at [183, 276] on p "預收卡販賣" at bounding box center [176, 274] width 48 height 13
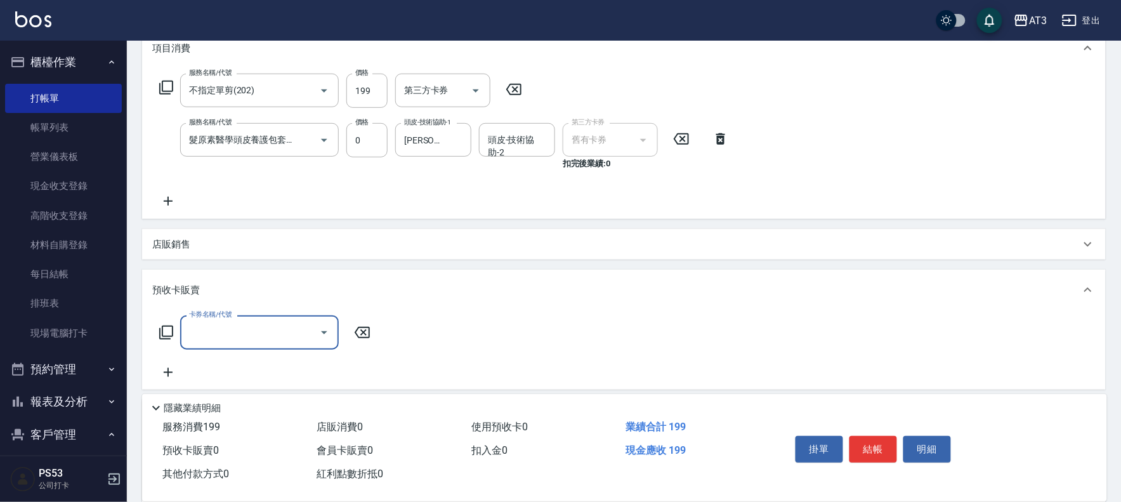
scroll to position [0, 0]
click at [172, 336] on icon at bounding box center [166, 333] width 14 height 14
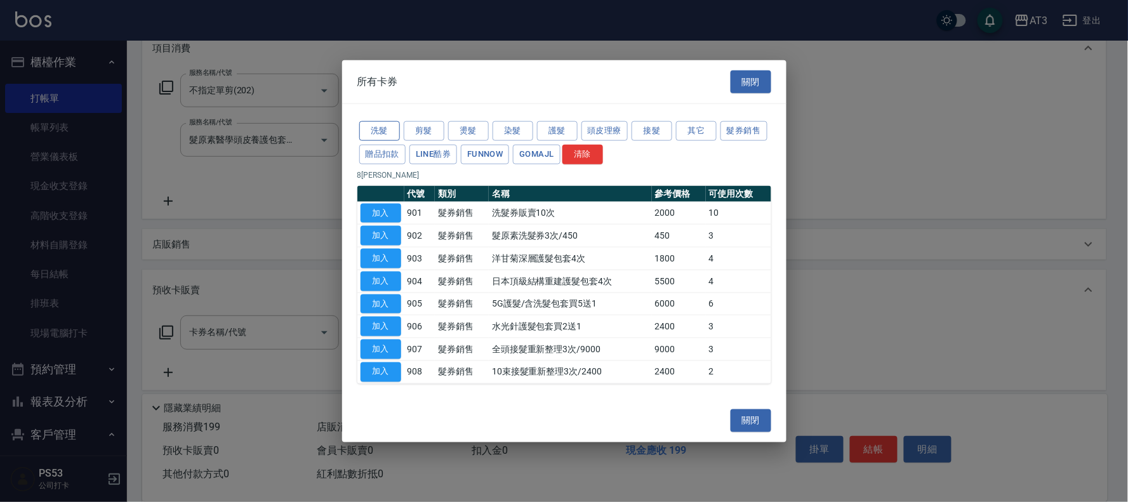
click at [379, 136] on button "洗髮" at bounding box center [379, 131] width 41 height 20
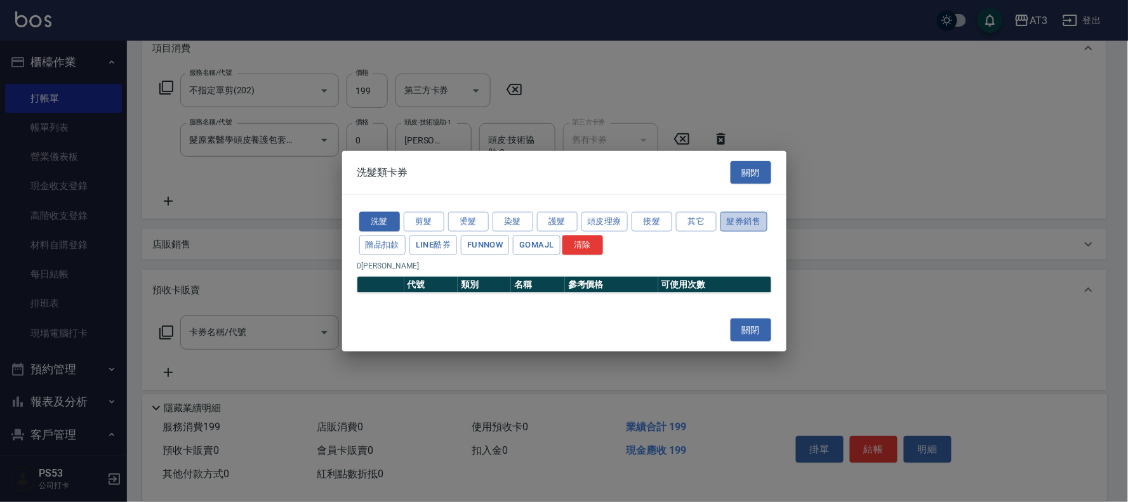
click at [751, 227] on button "髮券銷售" at bounding box center [743, 222] width 47 height 20
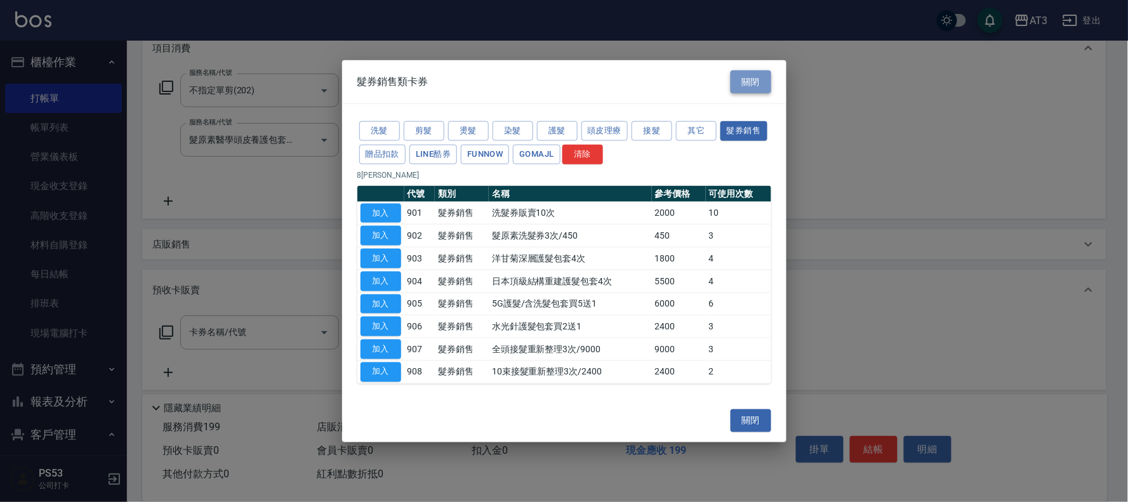
click at [752, 76] on button "關閉" at bounding box center [751, 81] width 41 height 23
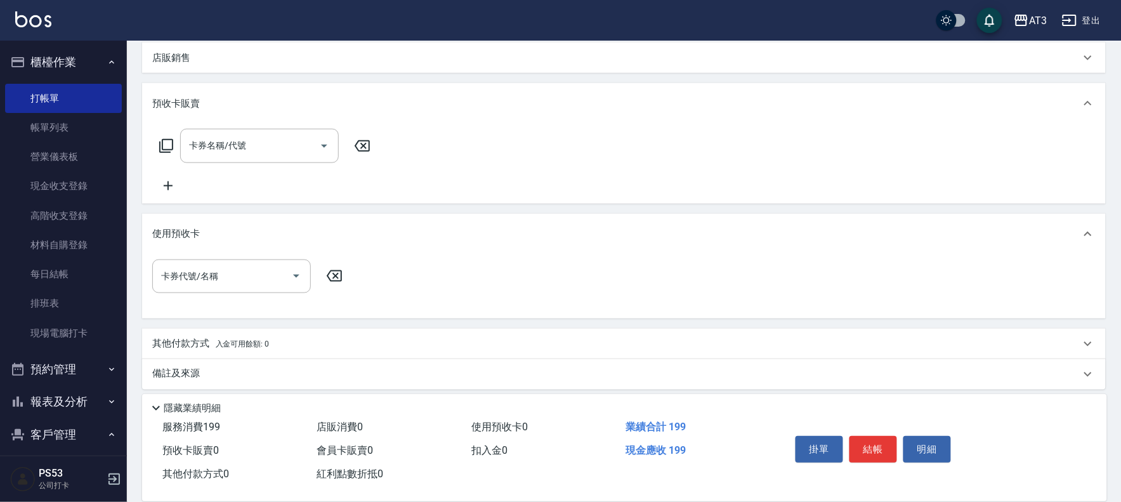
scroll to position [374, 0]
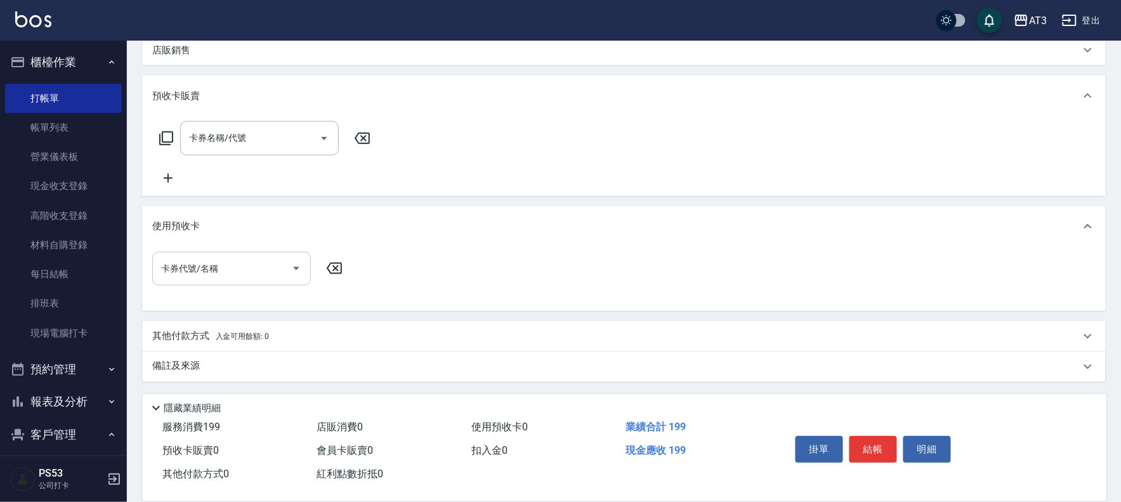
click at [187, 270] on input "卡券代號/名稱" at bounding box center [222, 269] width 128 height 22
click at [294, 268] on icon "Open" at bounding box center [296, 268] width 15 height 15
click at [294, 268] on icon "Close" at bounding box center [296, 268] width 15 height 15
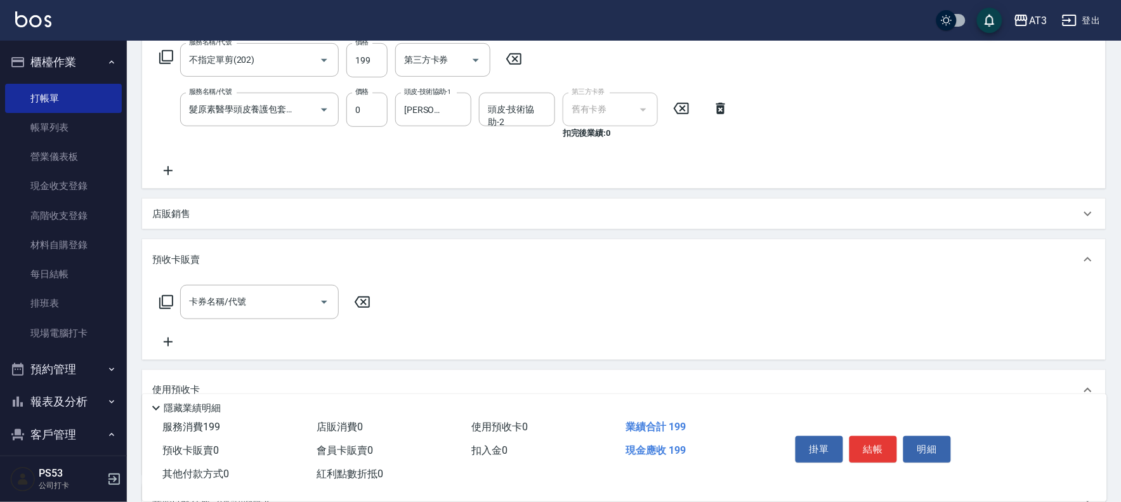
scroll to position [22, 0]
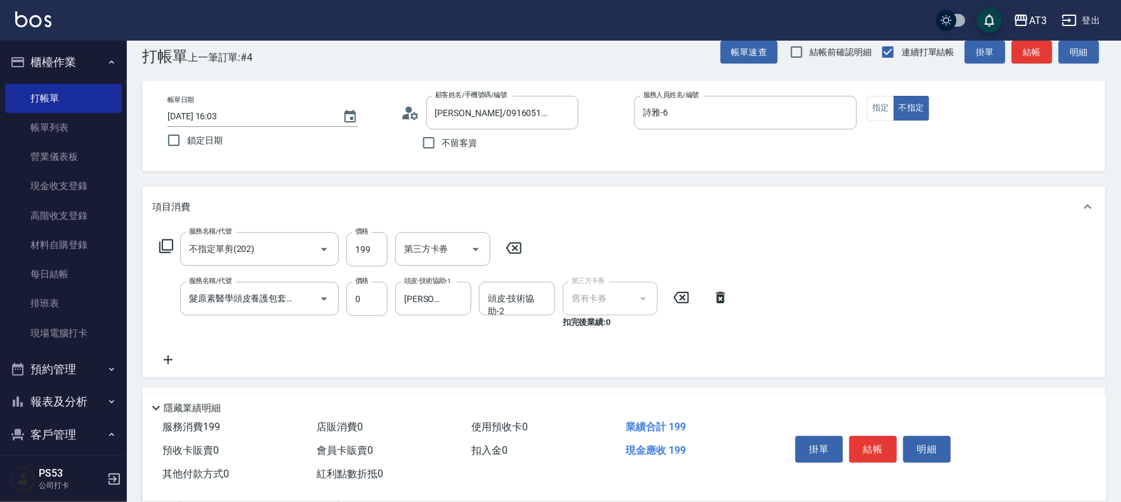
click at [162, 240] on icon at bounding box center [166, 246] width 14 height 14
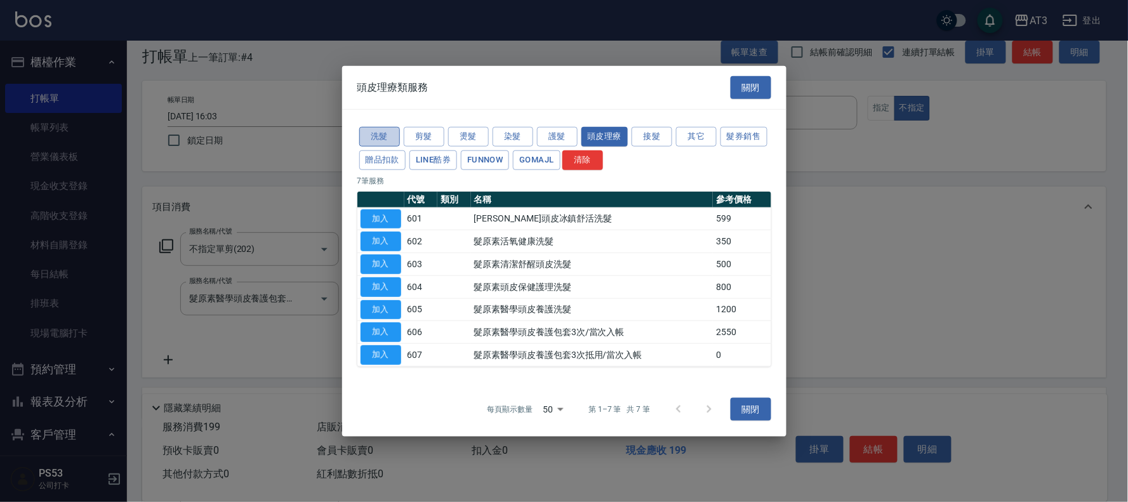
click at [376, 131] on button "洗髮" at bounding box center [379, 137] width 41 height 20
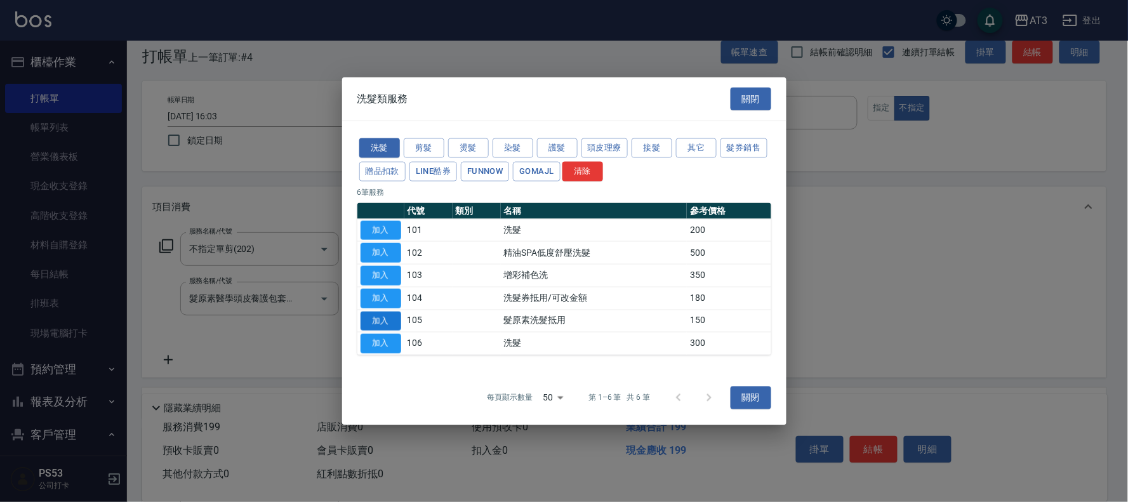
click at [372, 316] on button "加入" at bounding box center [380, 321] width 41 height 20
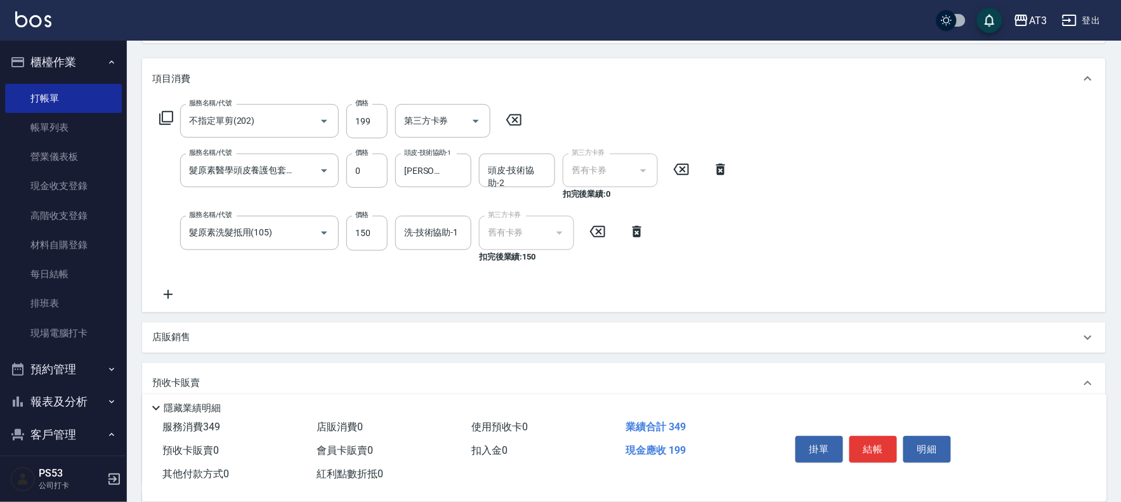
scroll to position [162, 0]
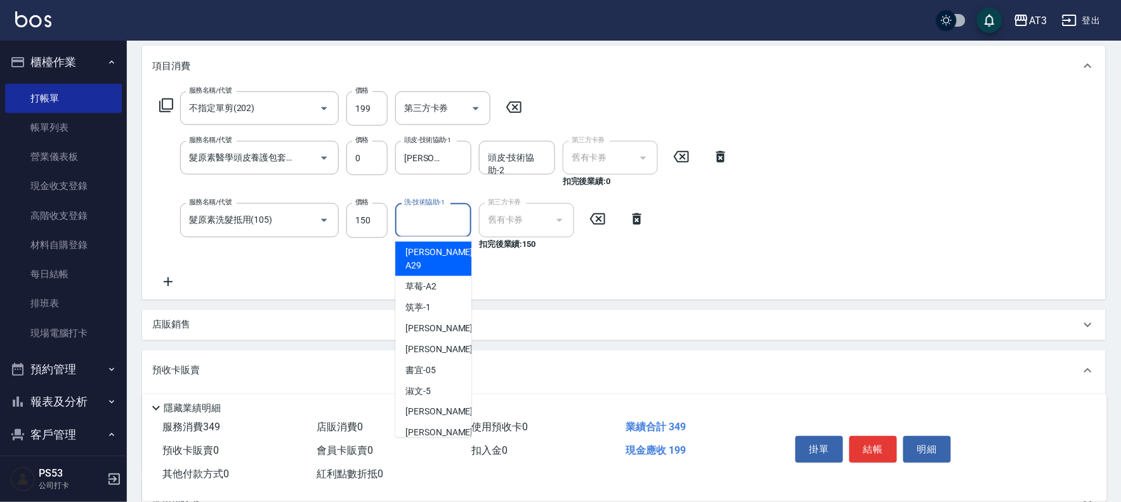
click at [440, 212] on div "洗-技術協助-1 洗-技術協助-1" at bounding box center [433, 220] width 76 height 34
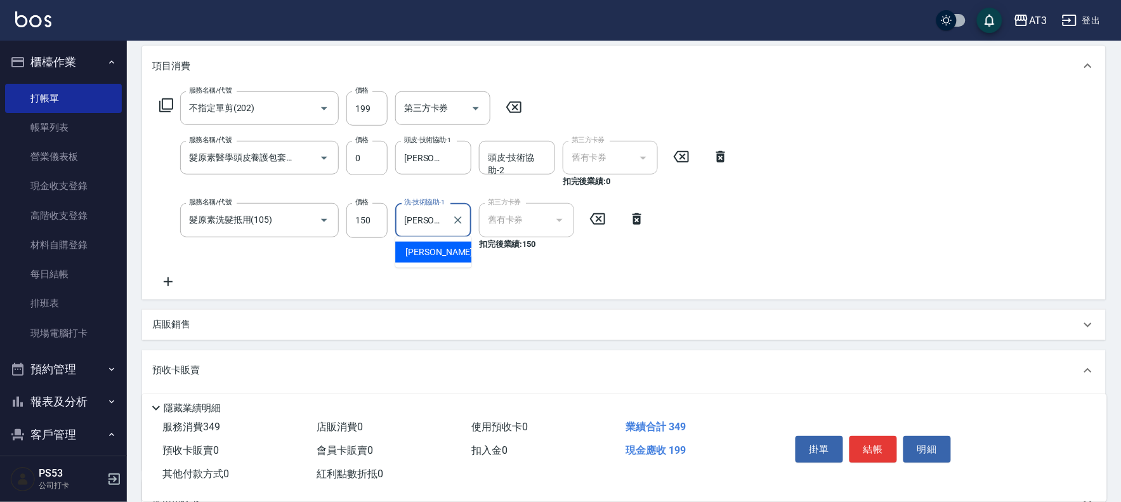
type input "[PERSON_NAME]-21"
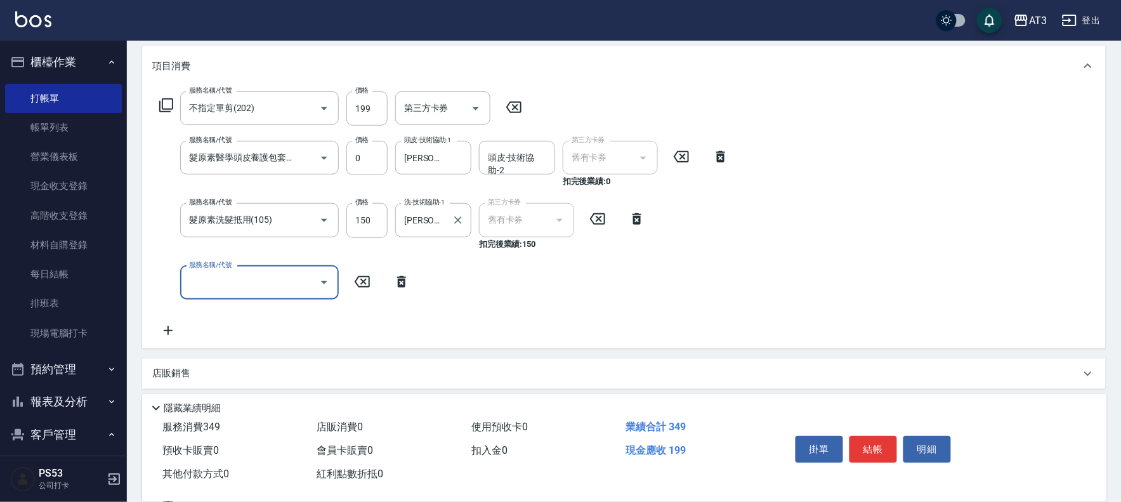
scroll to position [0, 0]
click at [873, 443] on button "結帳" at bounding box center [874, 449] width 48 height 27
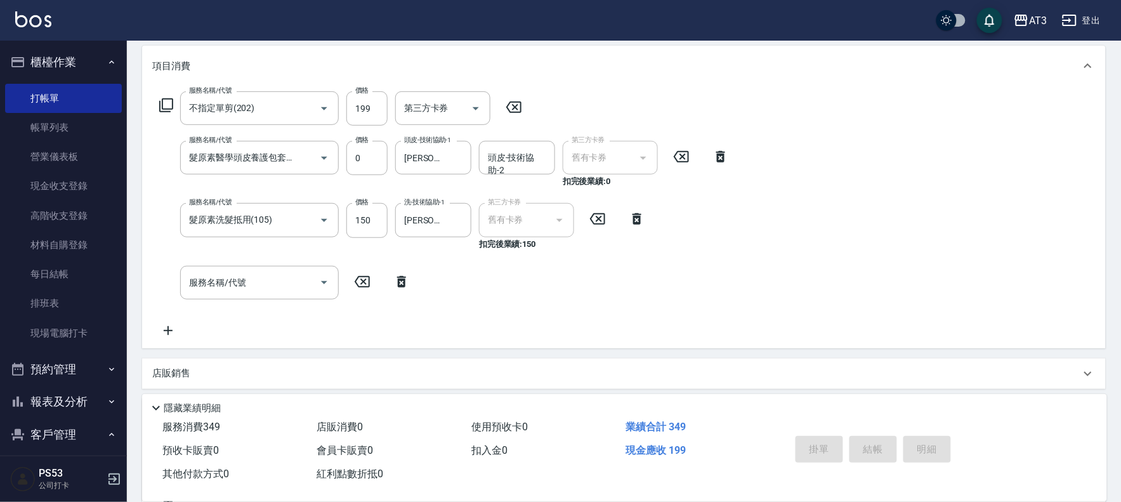
type input "[DATE] 16:04"
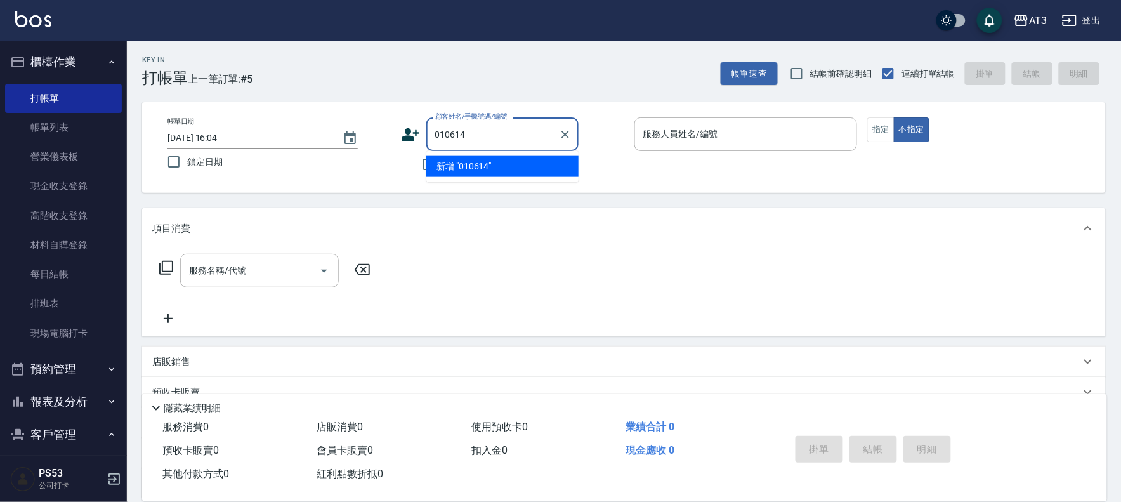
type input "010614"
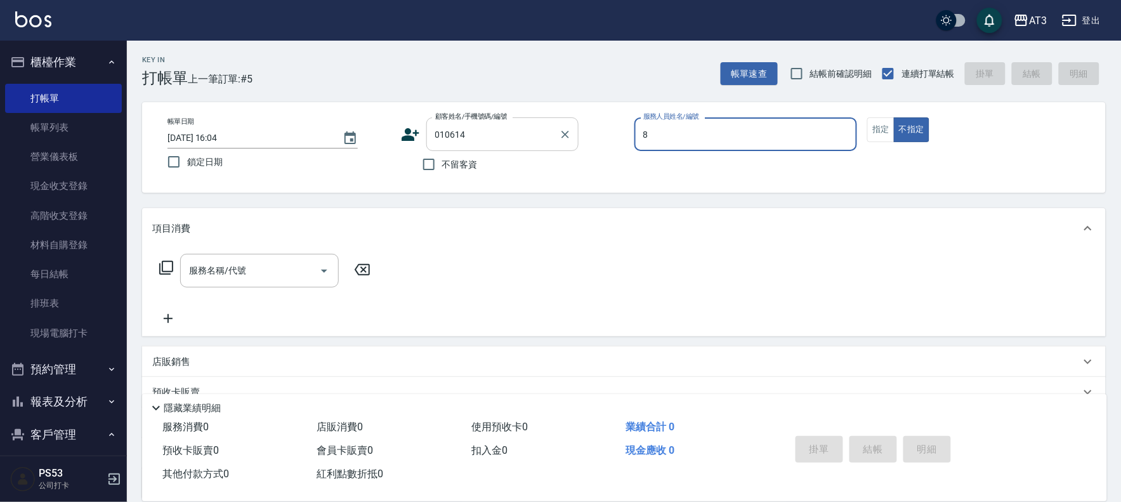
type input "8"
type input "[PERSON_NAME]/0982882872/010614"
type input "岢諭-8"
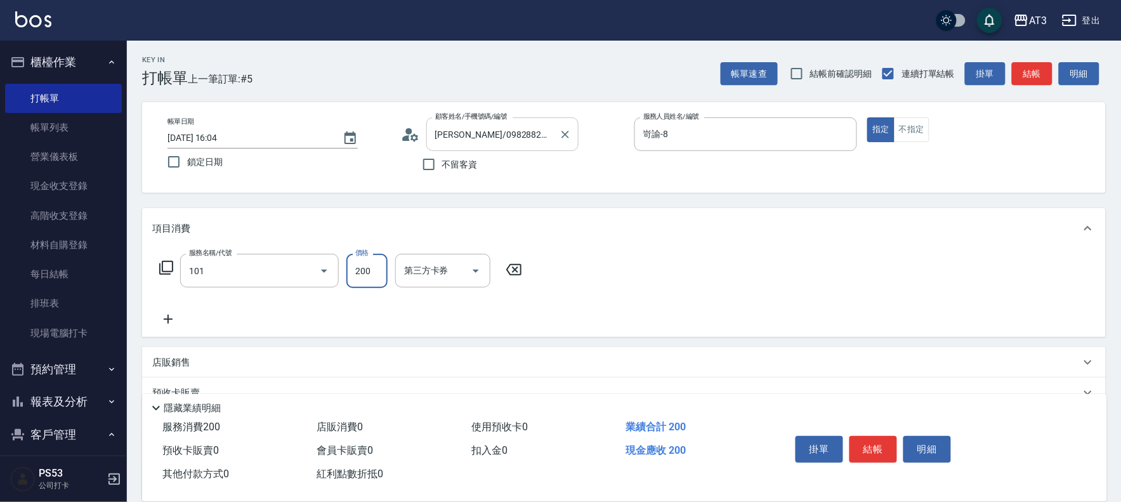
type input "洗髮(101)"
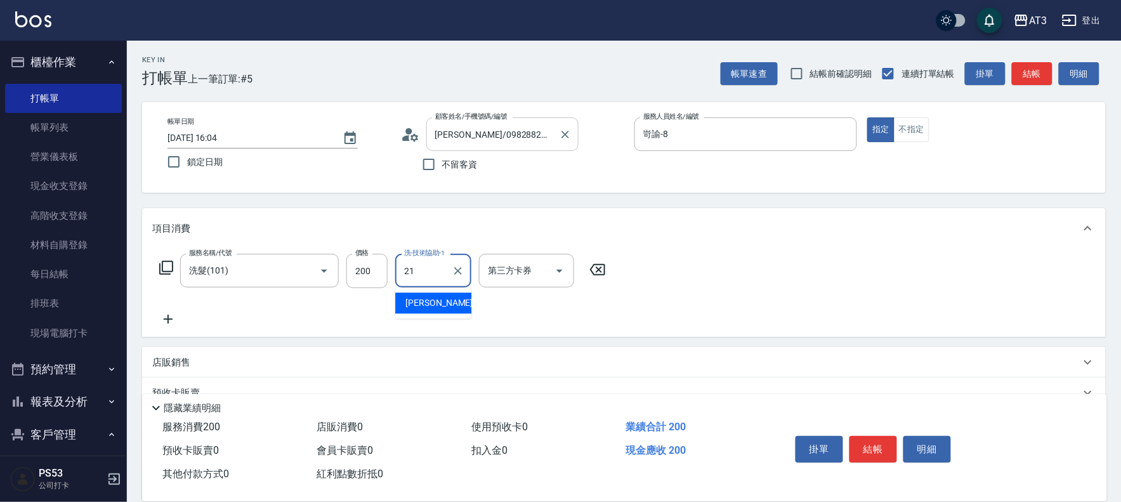
type input "[PERSON_NAME]-21"
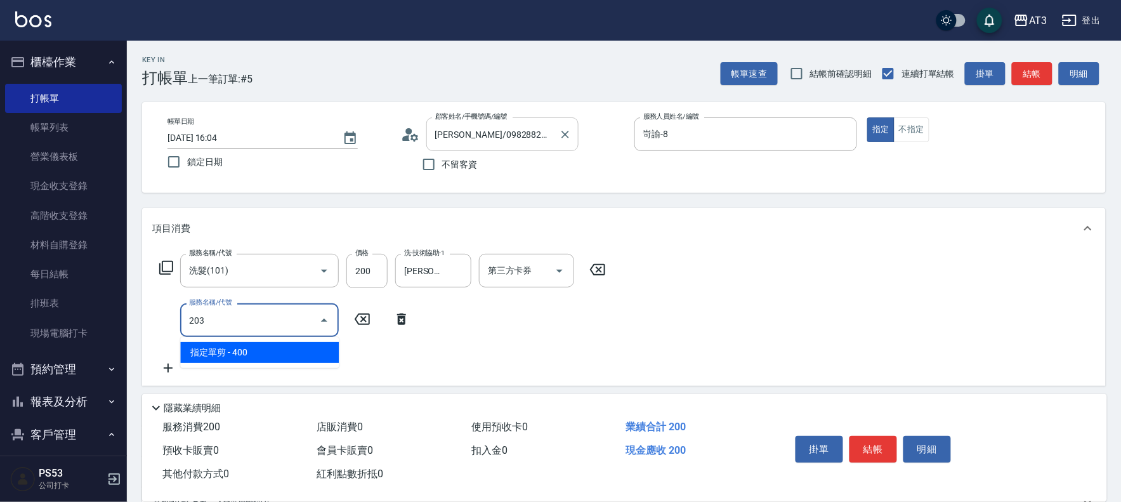
type input "指定單剪(203)"
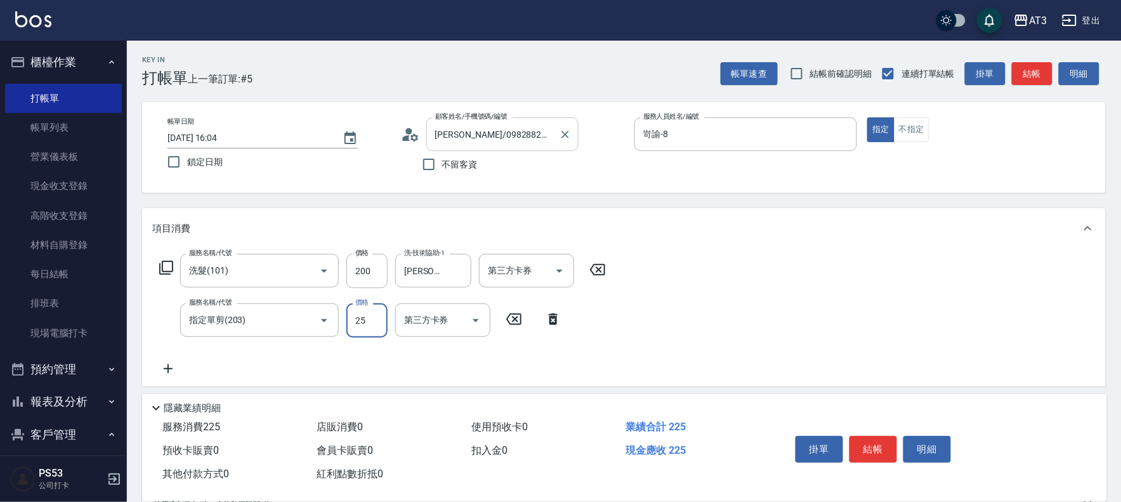
type input "250"
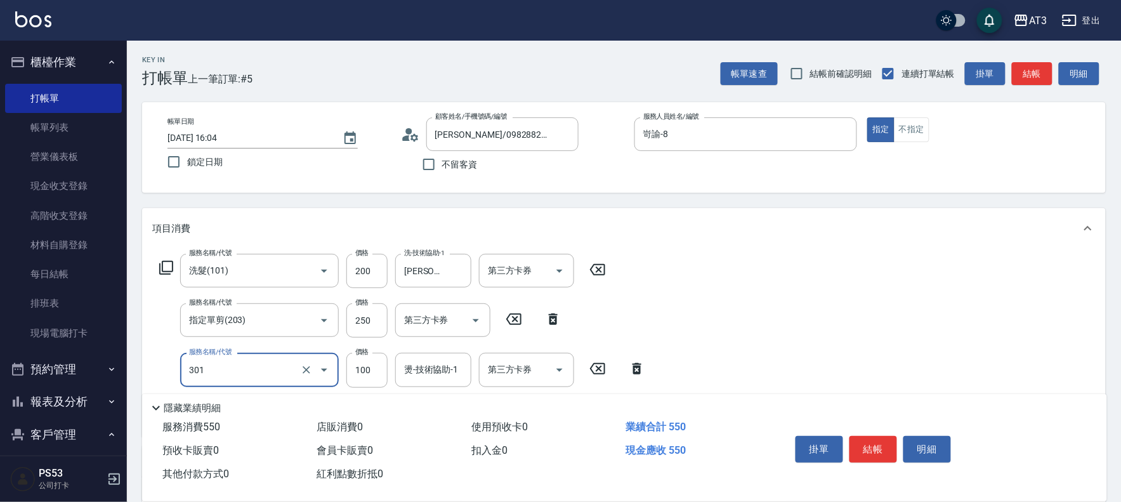
type input "補燙(301)"
type input "700"
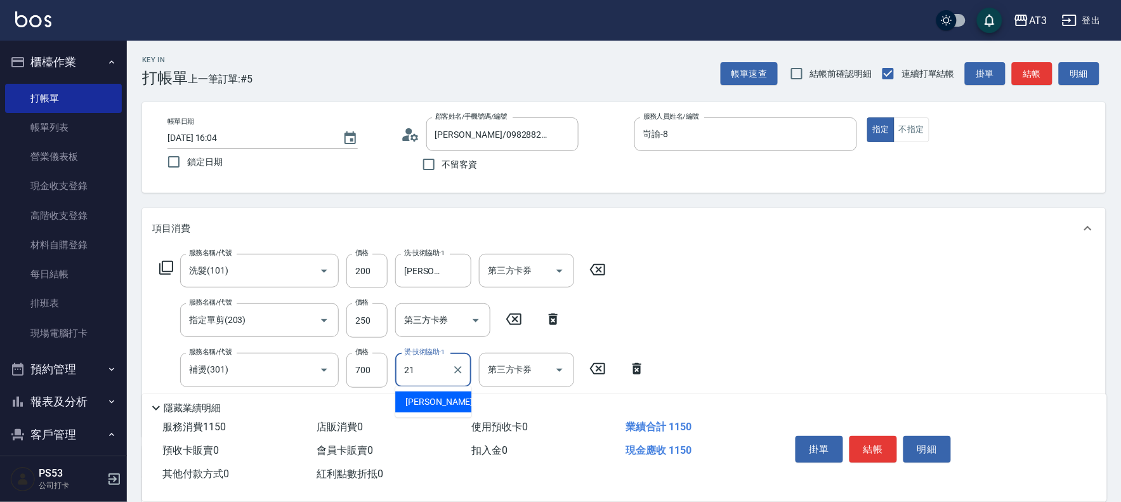
type input "[PERSON_NAME]-21"
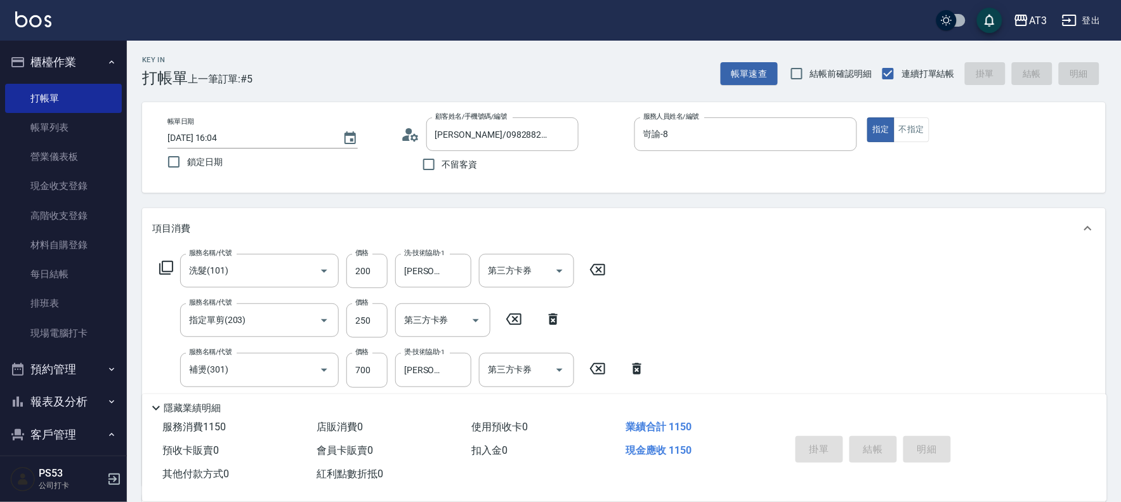
type input "[DATE] 16:05"
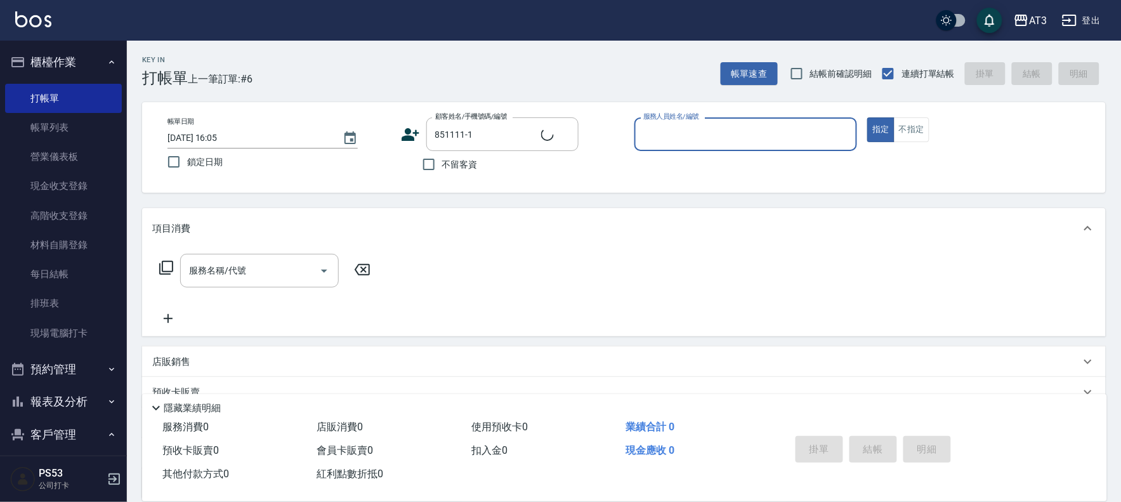
type input "[PERSON_NAME]/0903821376/851111-1"
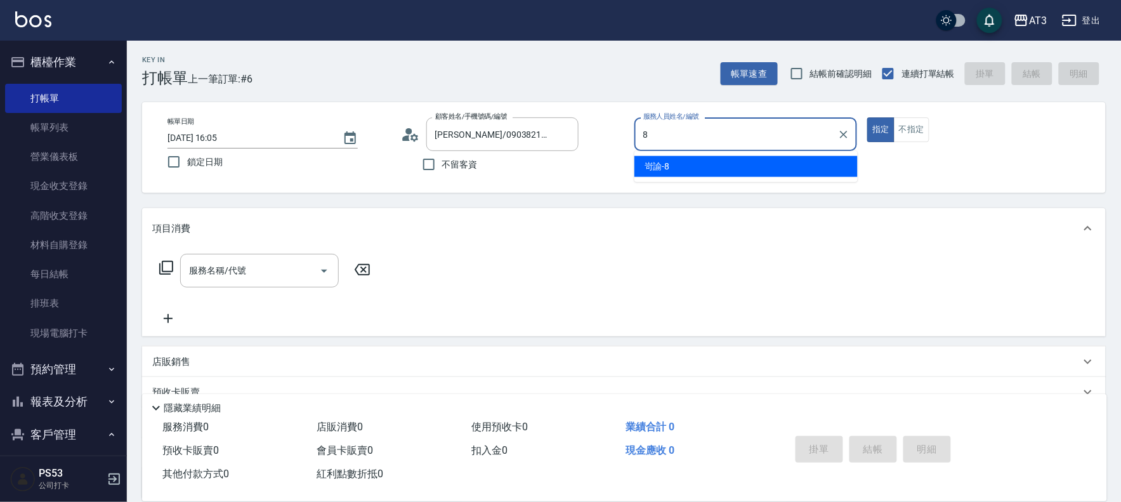
type input "岢諭-8"
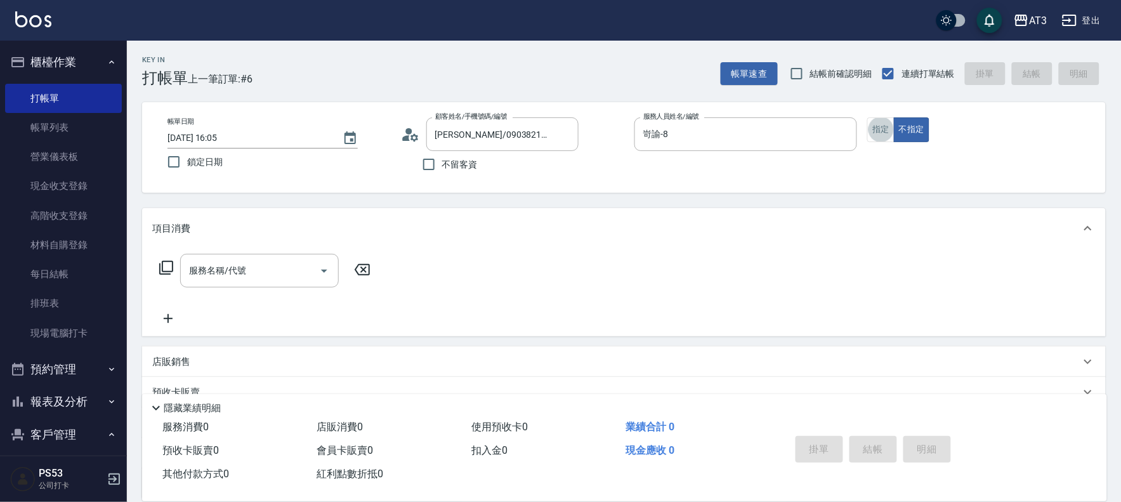
scroll to position [28, 0]
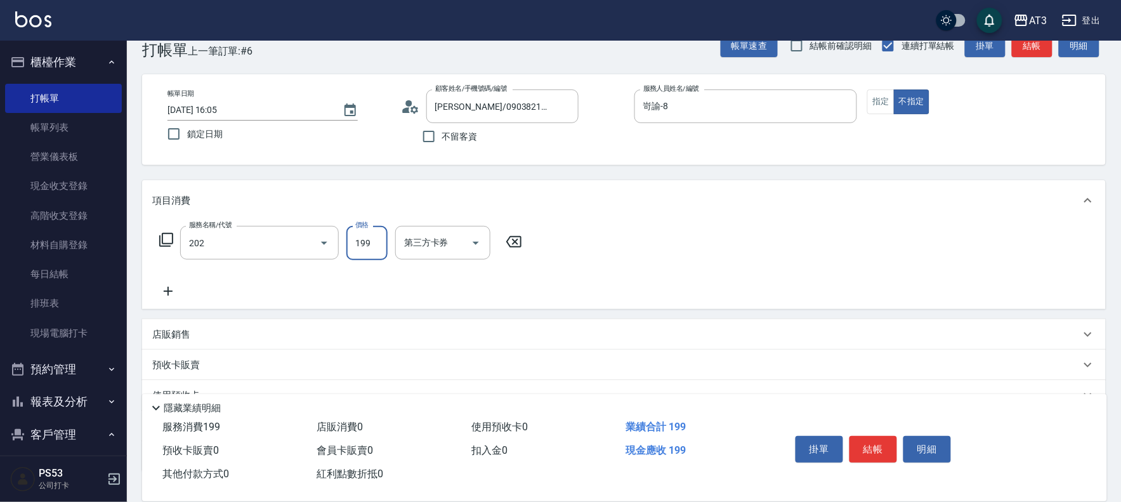
type input "不指定單剪(202)"
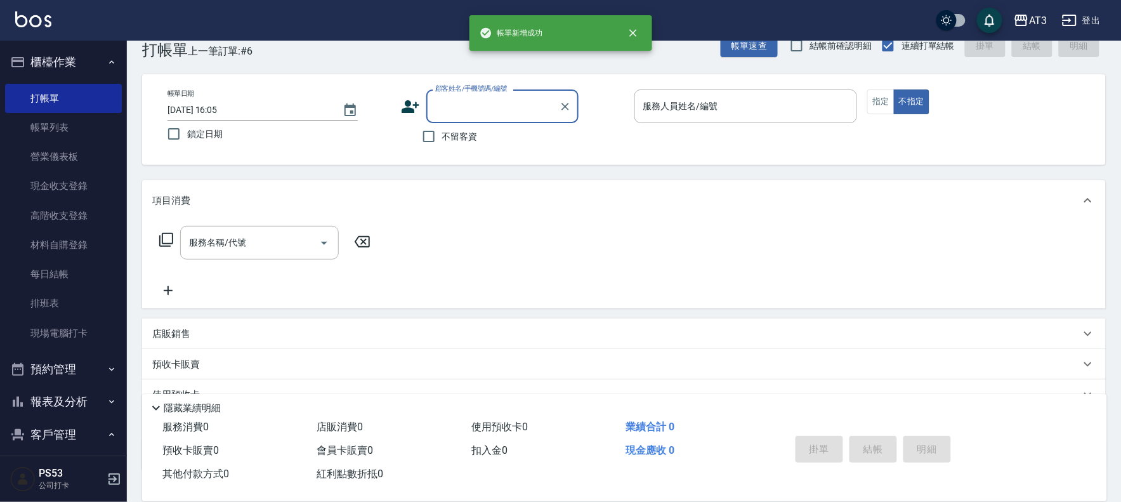
scroll to position [0, 0]
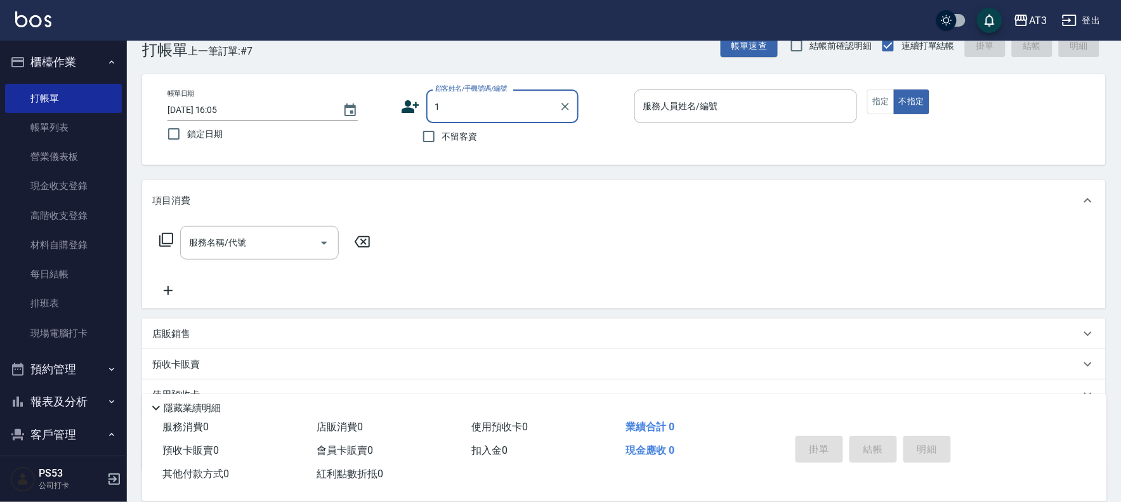
type input "1"
type input "[PERSON_NAME]/0903821376/851111-1"
type input "筑葶-1"
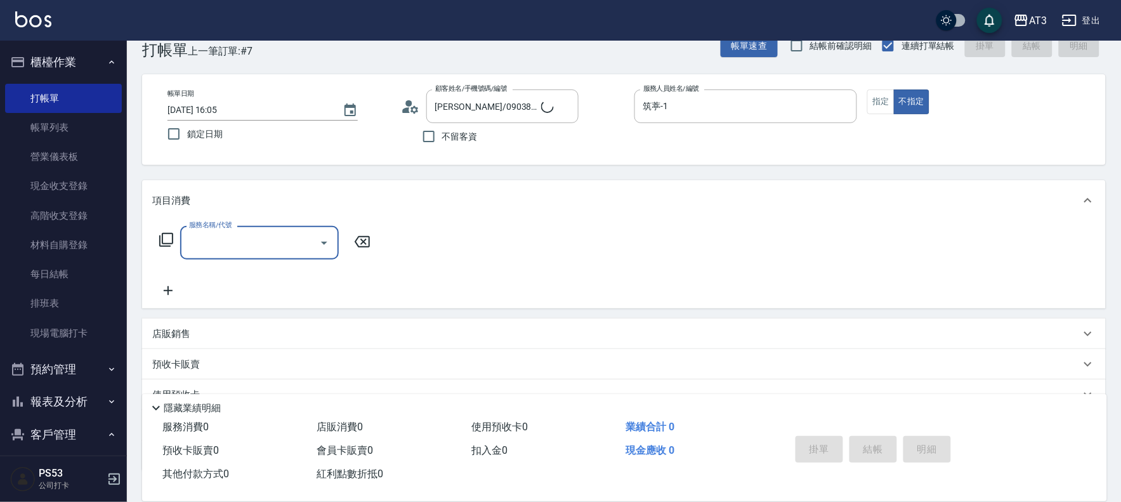
type input "可愛的河馬/0989359727/1"
click at [872, 107] on button "指定" at bounding box center [881, 101] width 27 height 25
click at [220, 236] on div "服務名稱/代號 服務名稱/代號" at bounding box center [259, 243] width 159 height 34
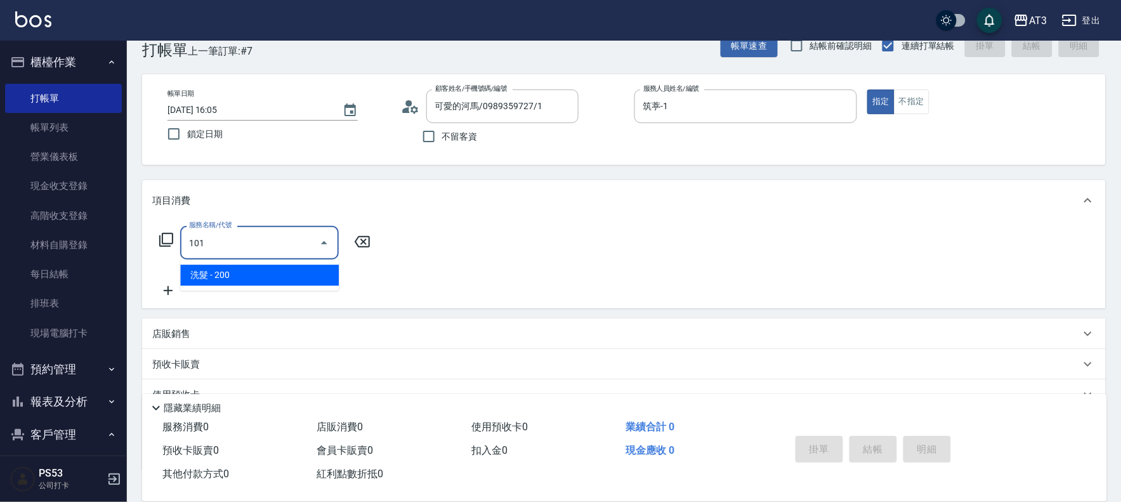
type input "洗髮(101)"
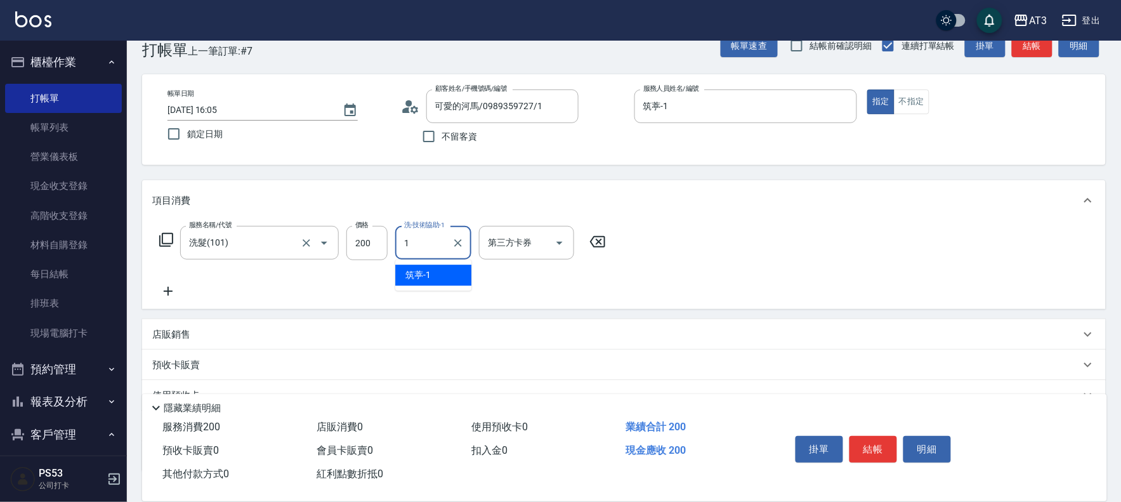
type input "筑葶-1"
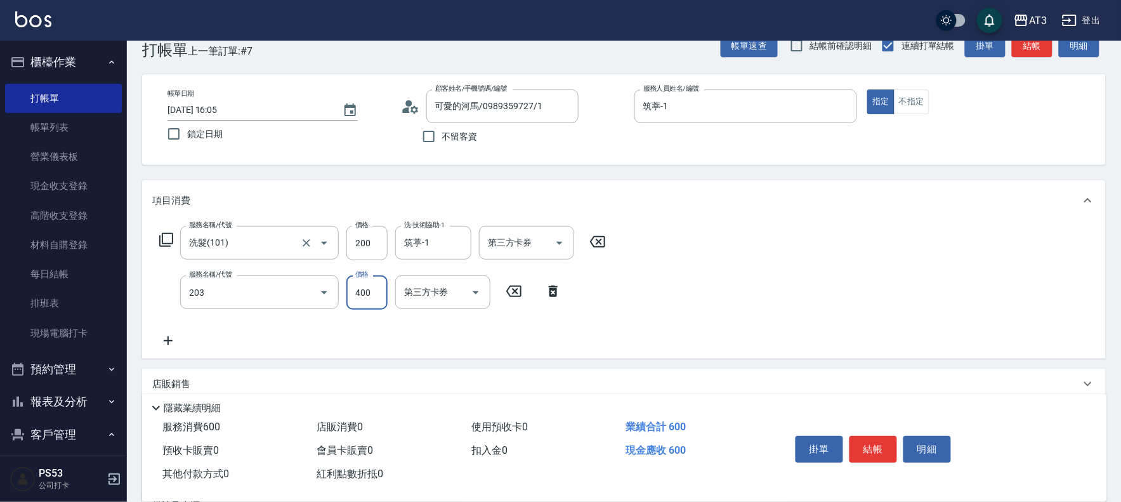
type input "指定單剪(203)"
type input "200"
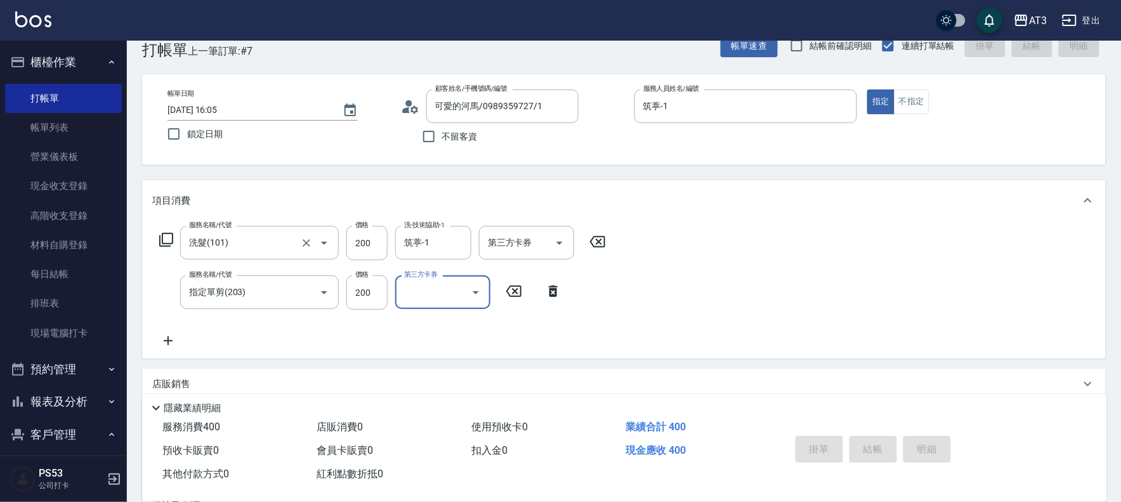
type input "[DATE] 16:06"
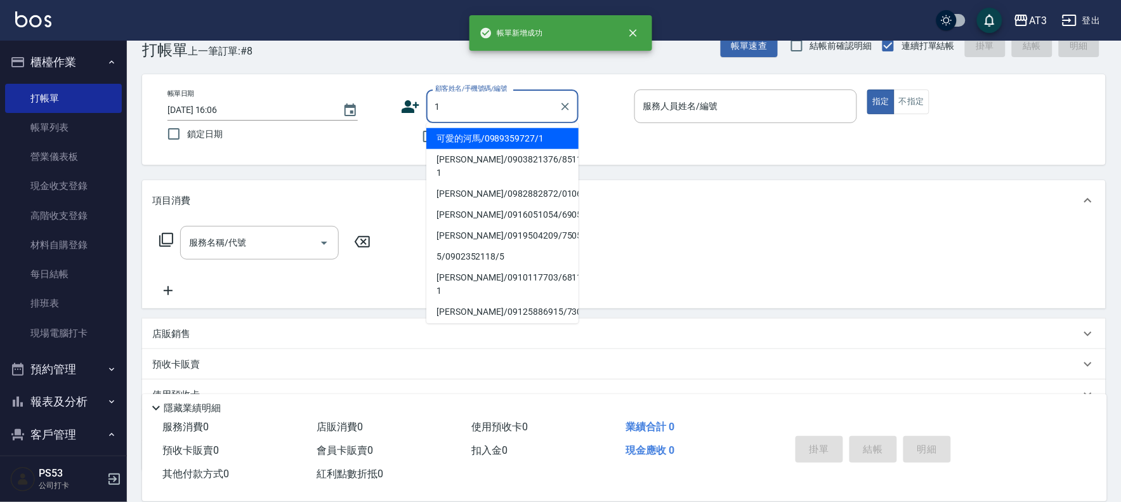
type input "1"
type input "可愛的河馬/0989359727/1"
type input "筑葶-1"
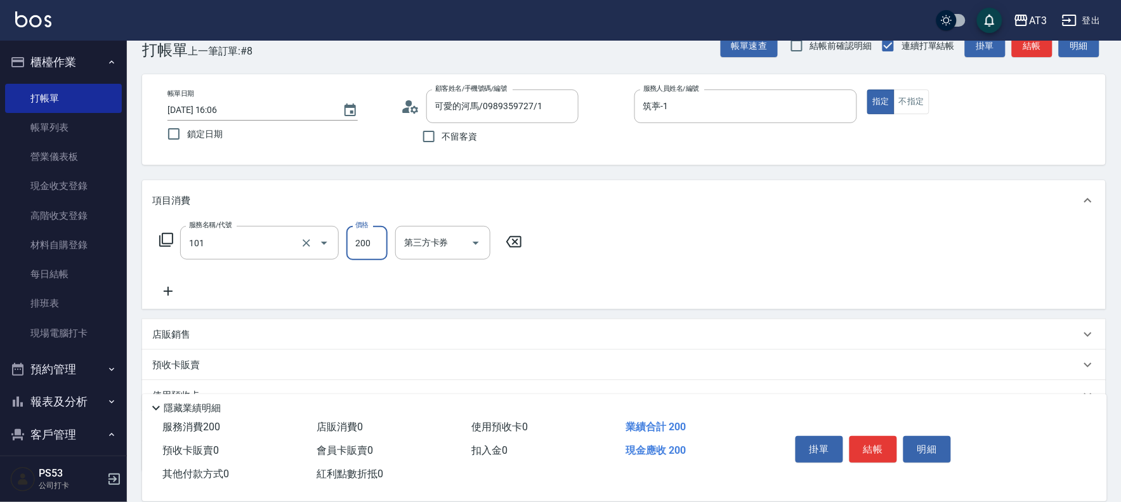
type input "洗髮(101)"
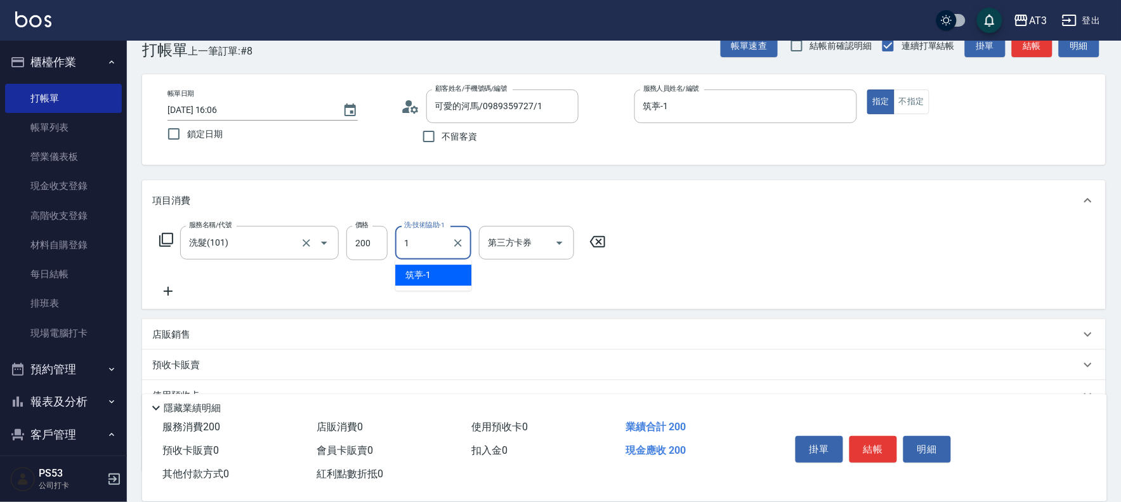
type input "筑葶-1"
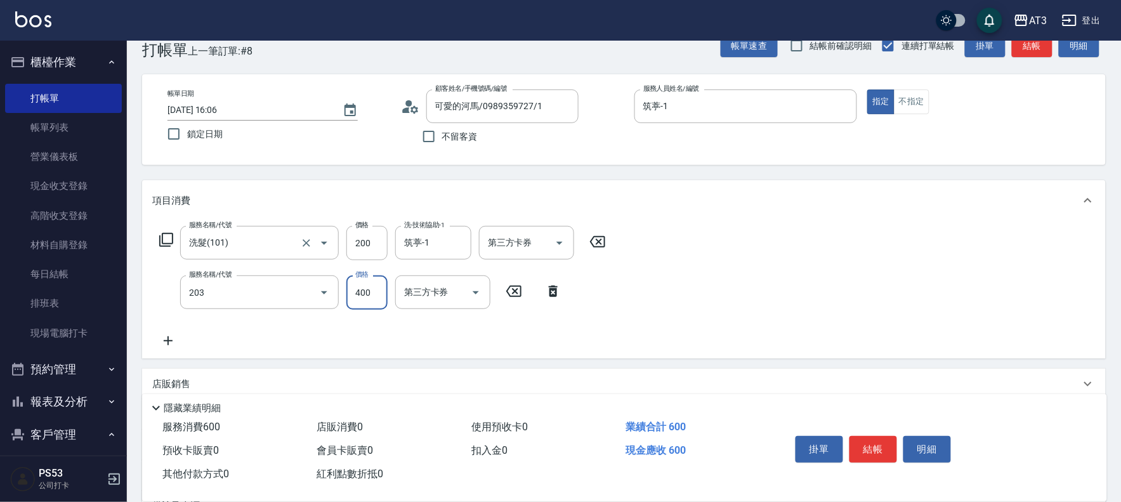
type input "指定單剪(203)"
type input "200"
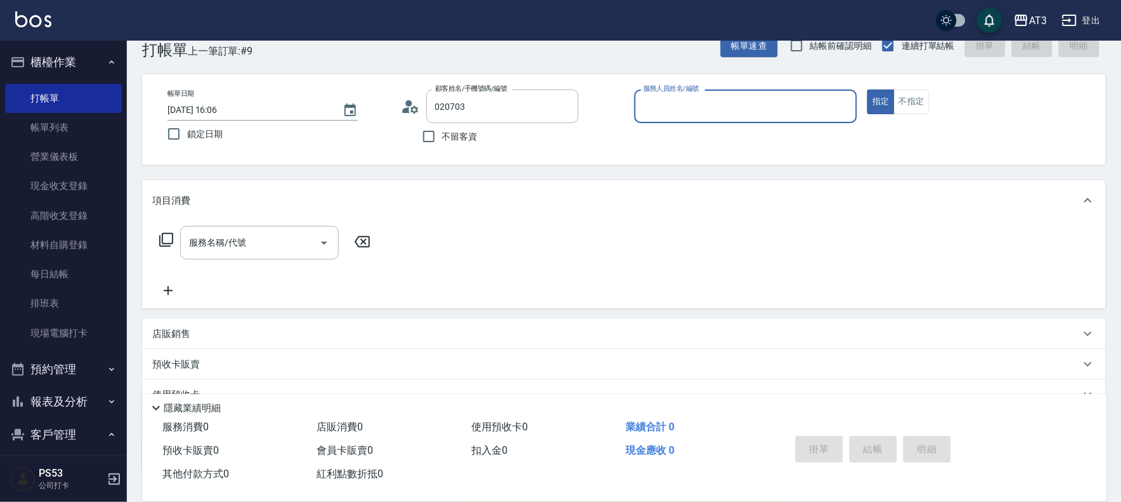
type input "[PERSON_NAME]/0966825818/020703"
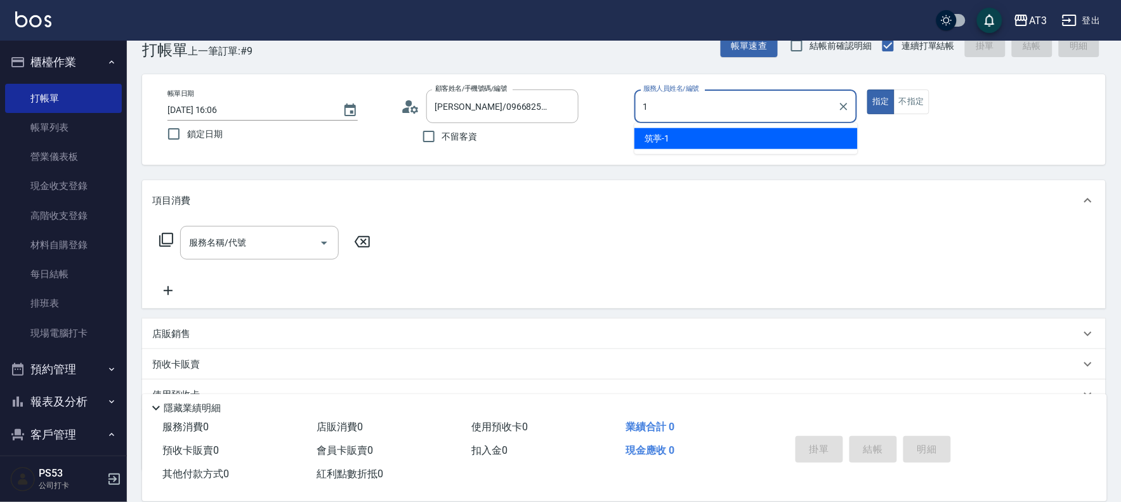
type input "筑葶-1"
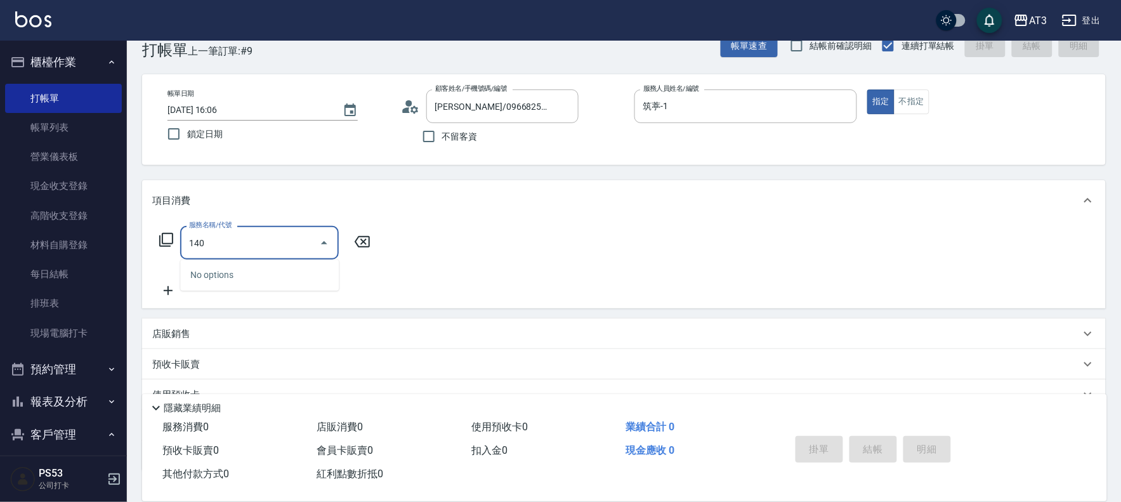
type input "1404"
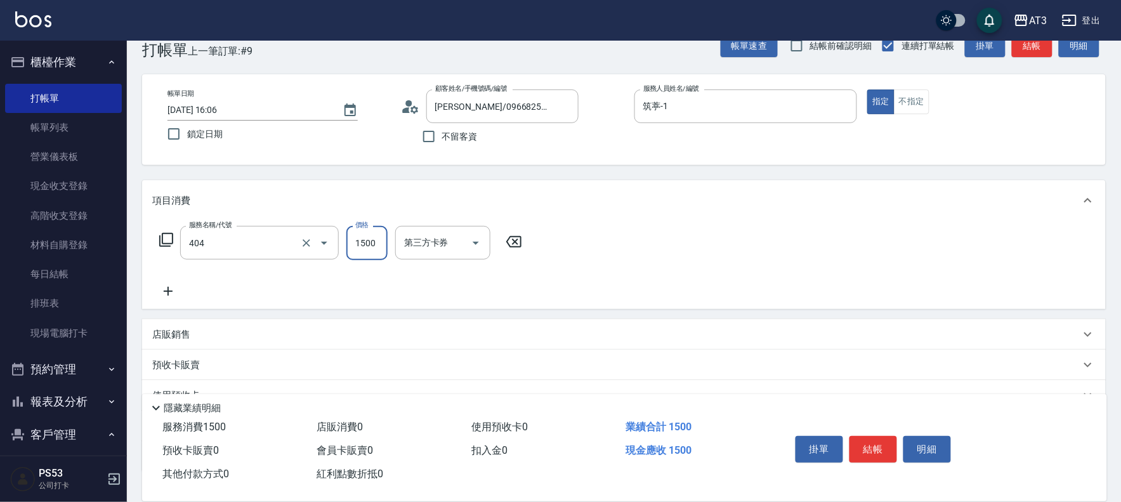
type input "設計染髮(404)"
type input "1200"
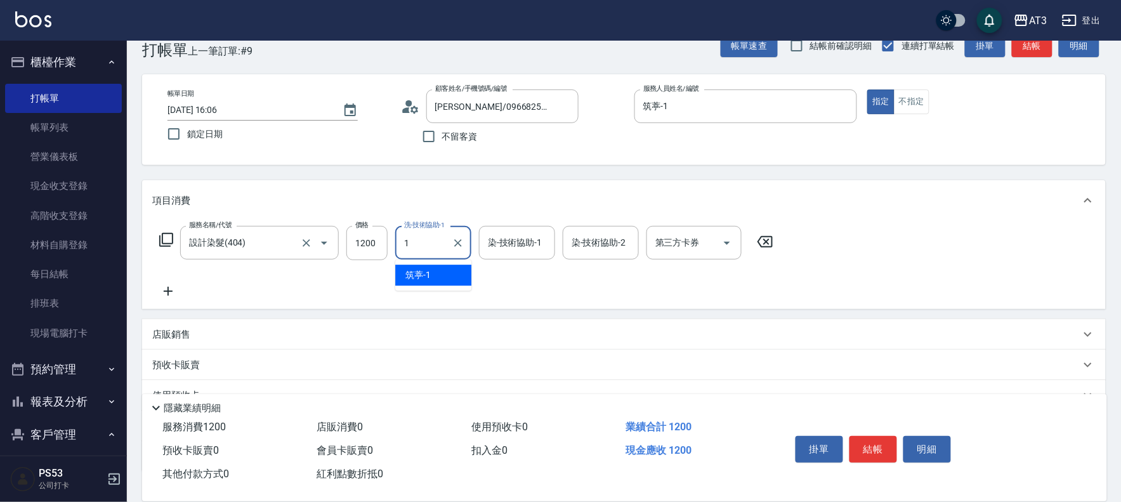
type input "筑葶-1"
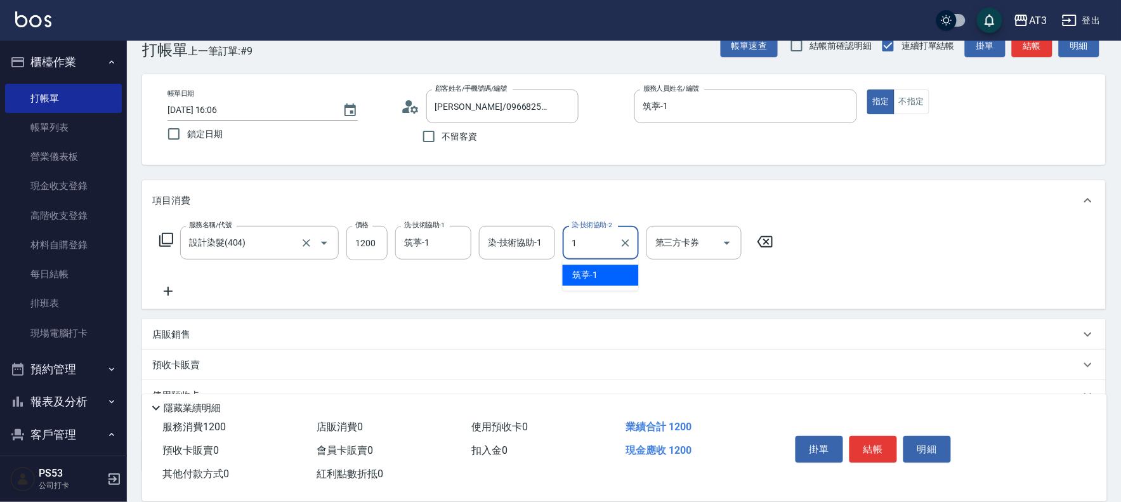
type input "筑葶-1"
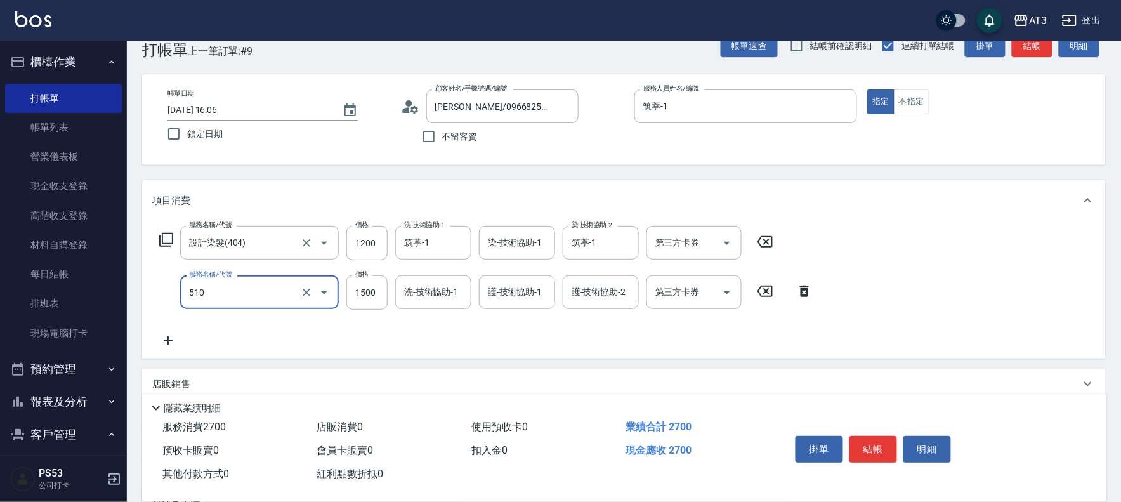
type input "5G護髮/含洗髮(510)"
type input "1000"
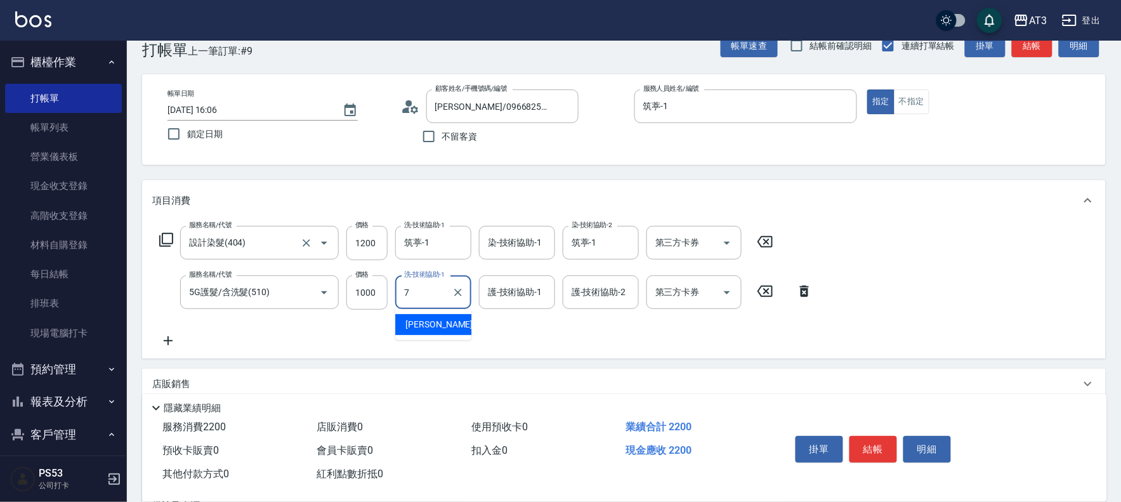
type input "子晴-7"
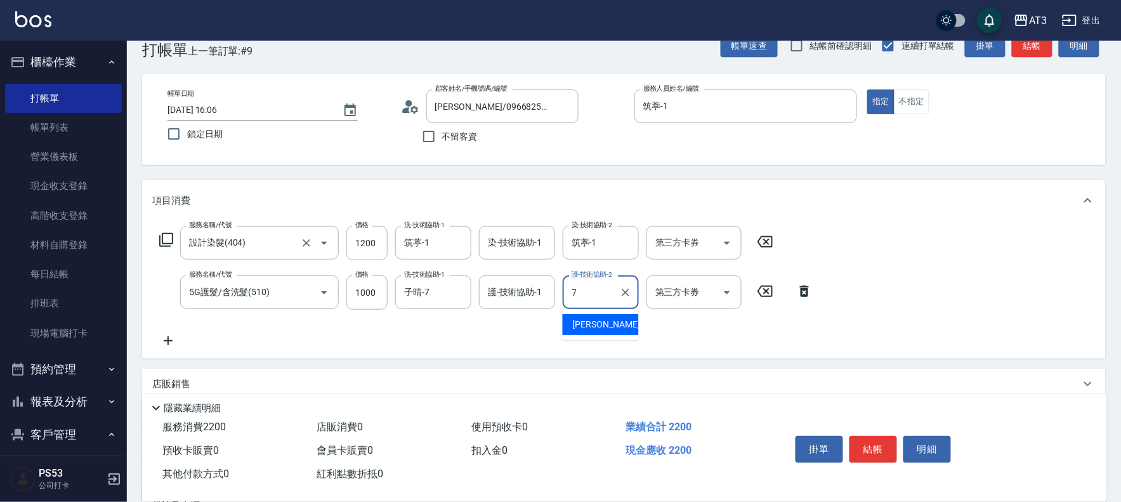
type input "子晴-7"
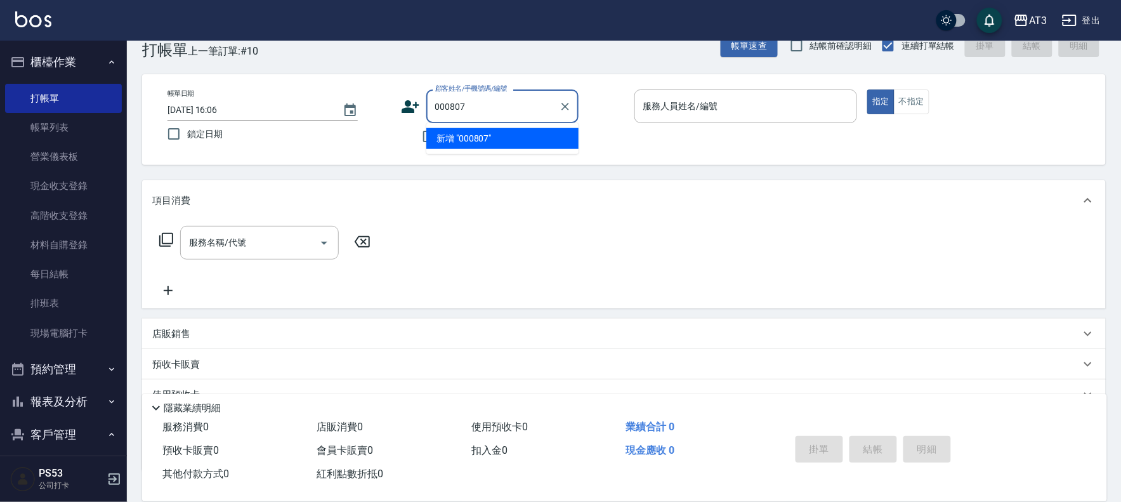
type input "000807"
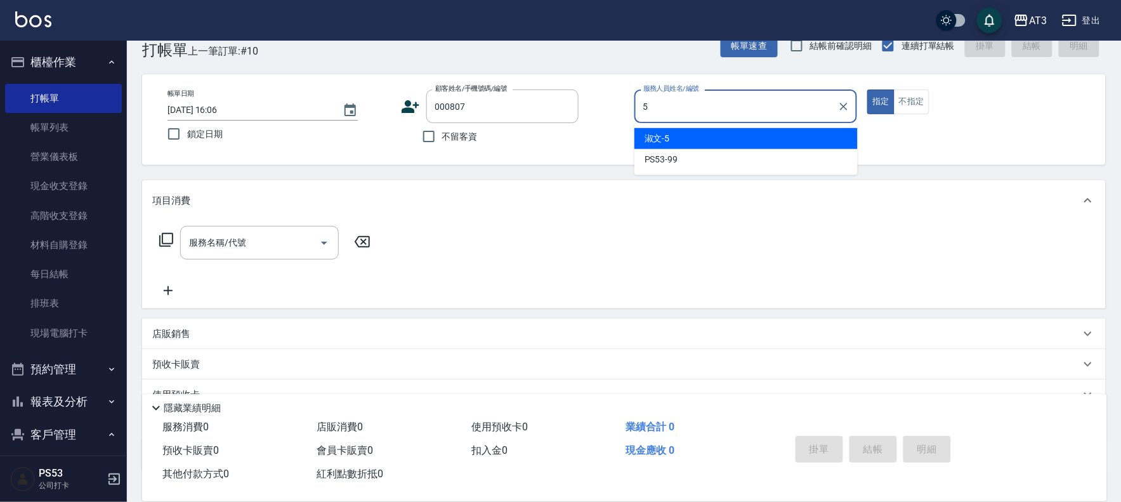
type input "淑文-5"
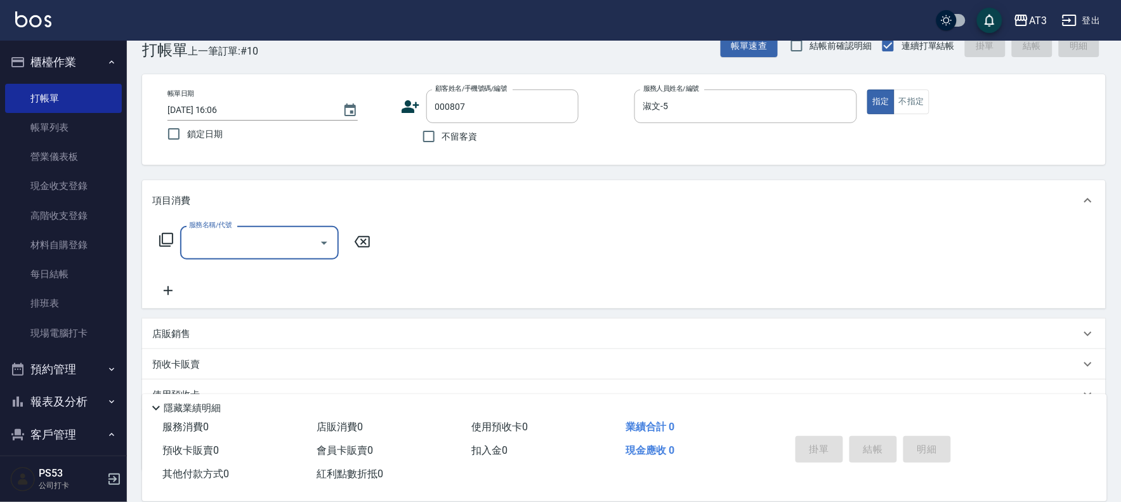
type input "[PERSON_NAME]/0921166506/000807"
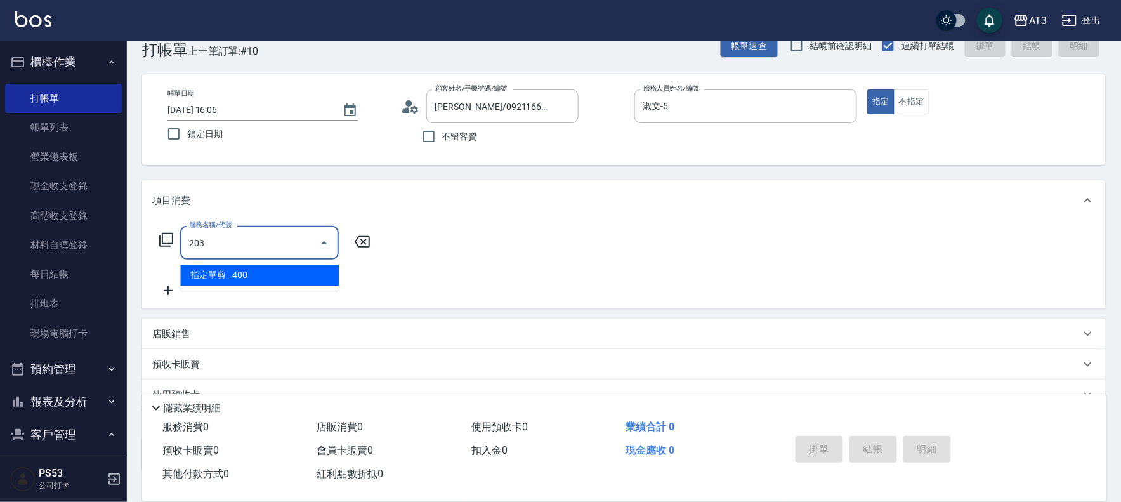
type input "指定單剪(203)"
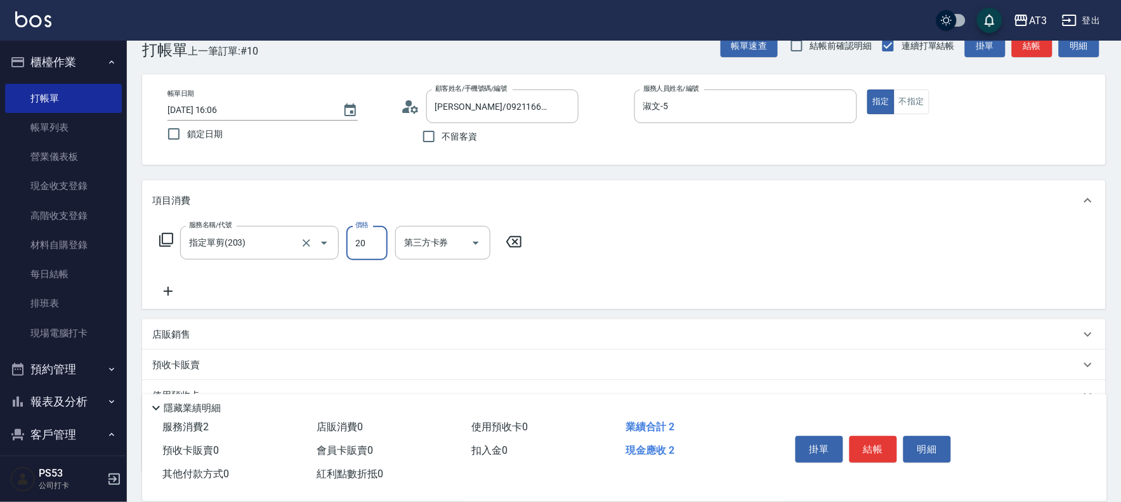
type input "200"
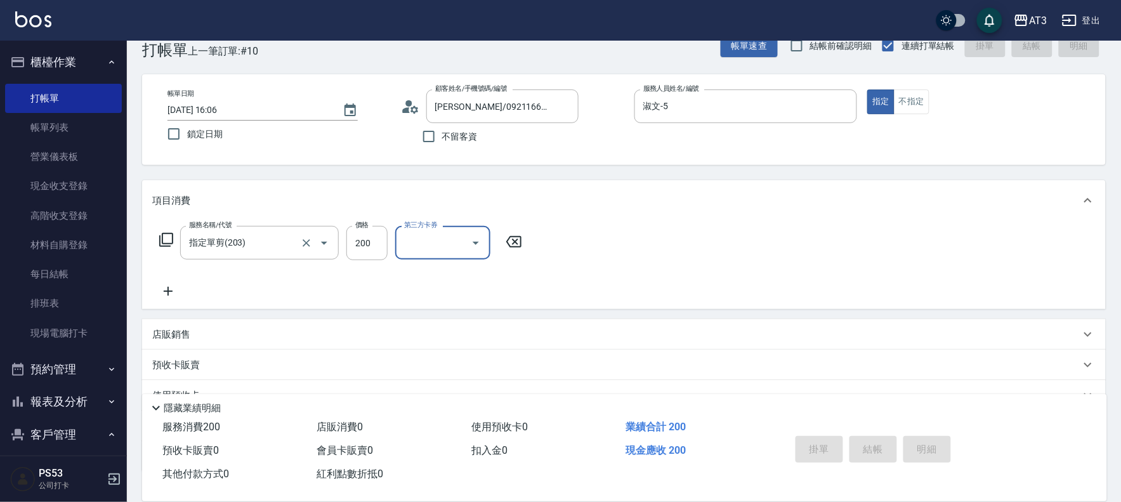
type input "[DATE] 16:07"
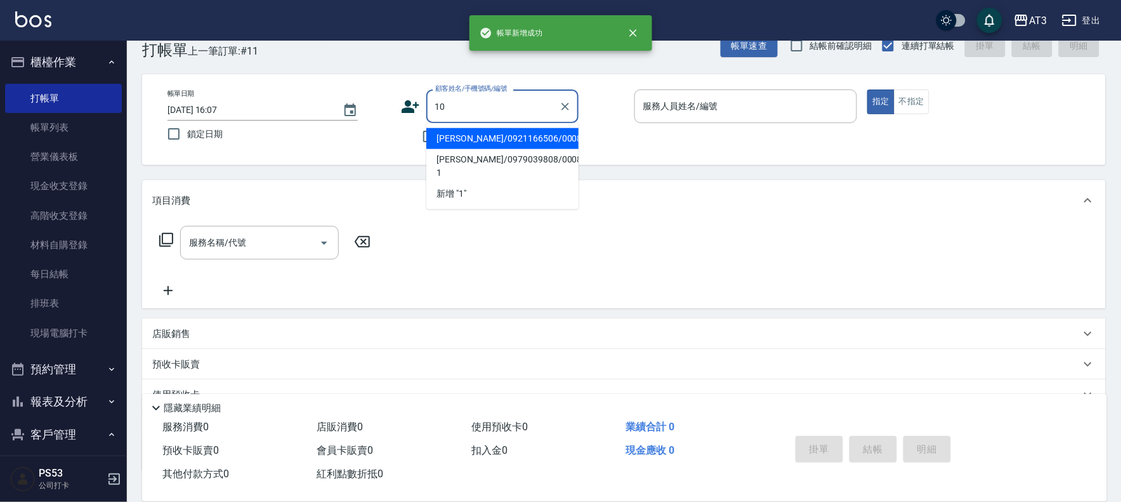
type input "10"
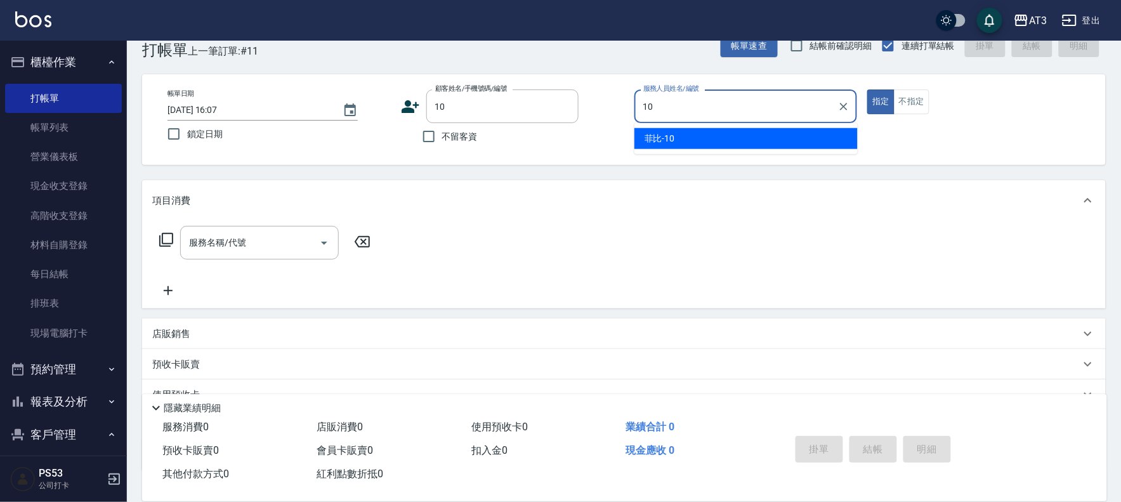
type input "菲比-10"
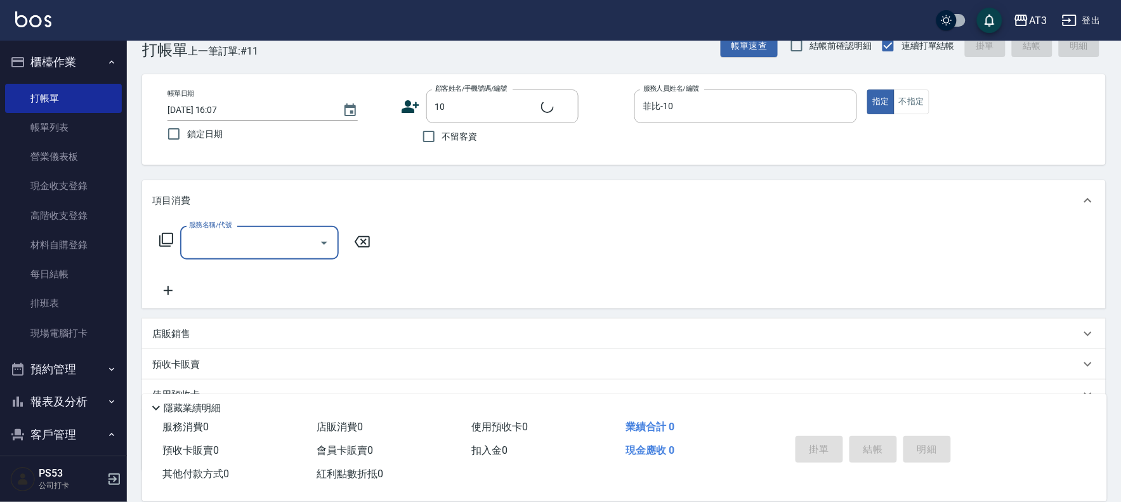
type input "10/10_/10"
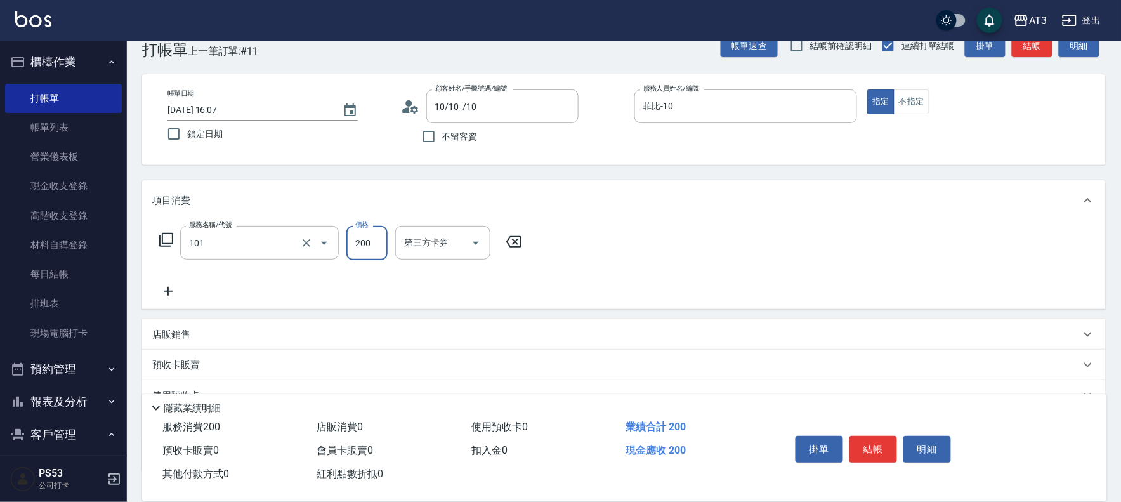
type input "洗髮(101)"
type input "[PERSON_NAME]-21"
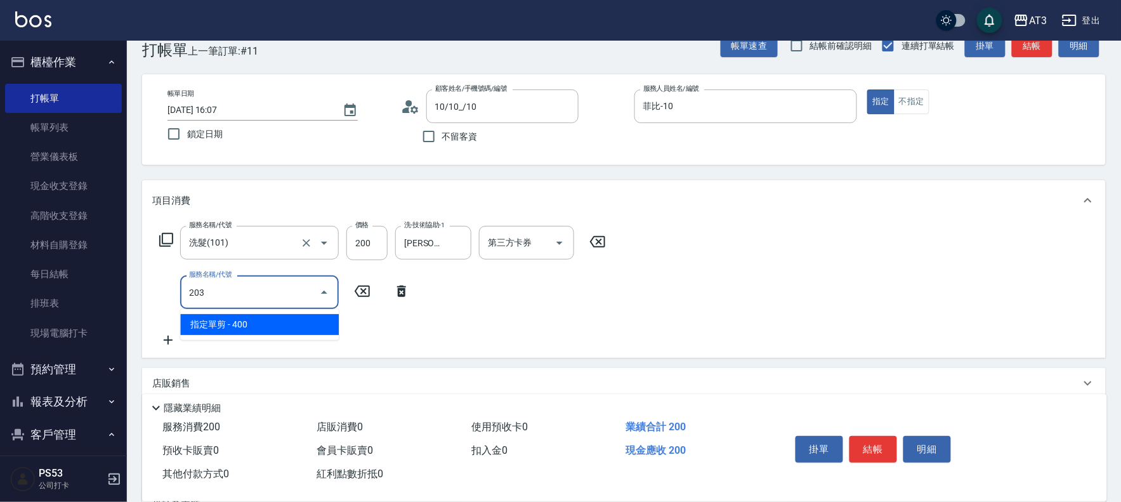
type input "指定單剪(203)"
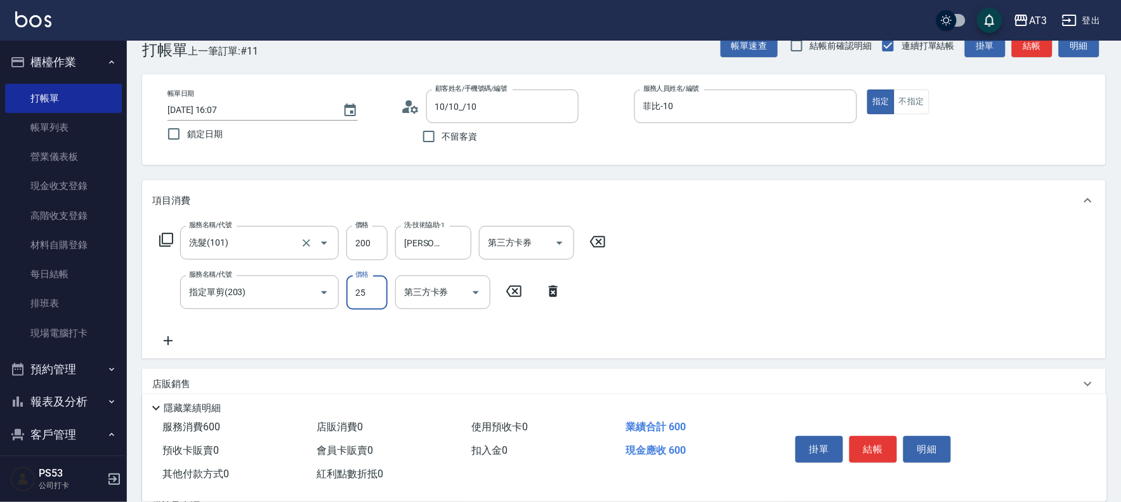
type input "250"
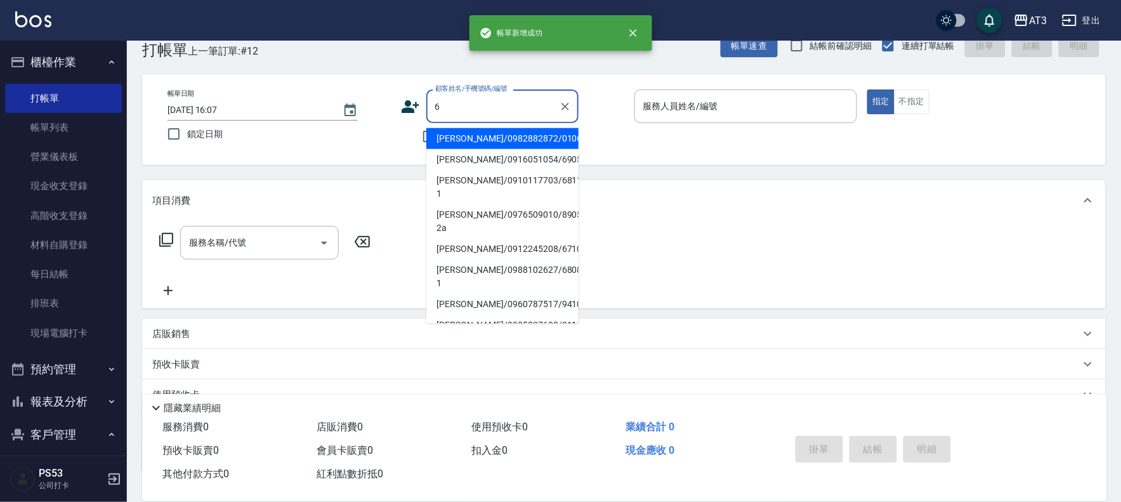
type input "[PERSON_NAME]/0982882872/010614"
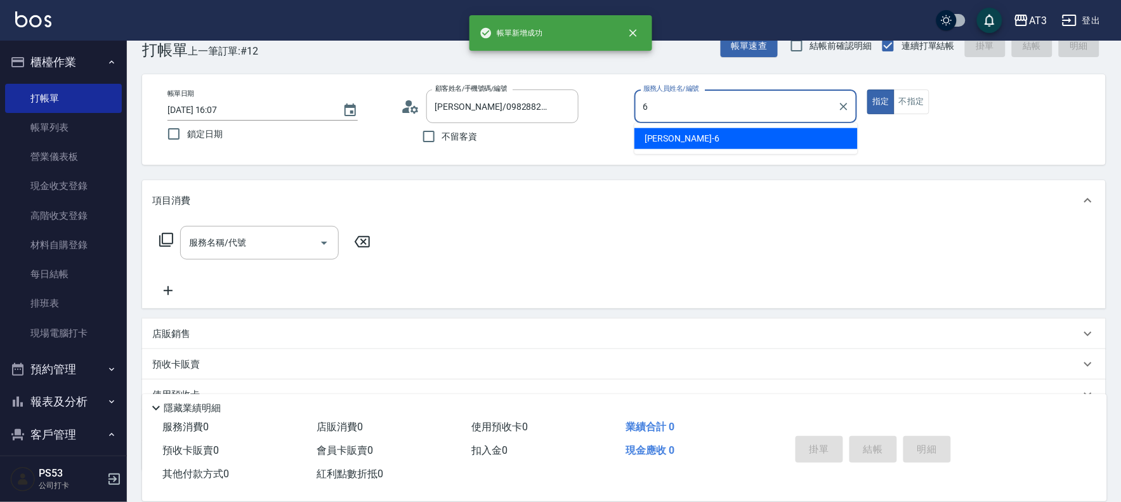
type input "詩雅-6"
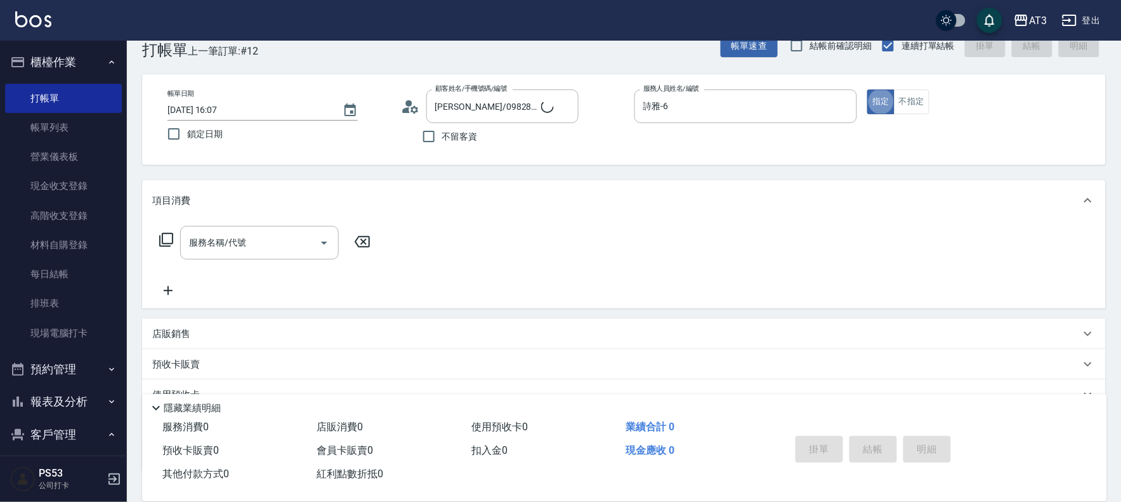
type input "6/30_辣椒/6"
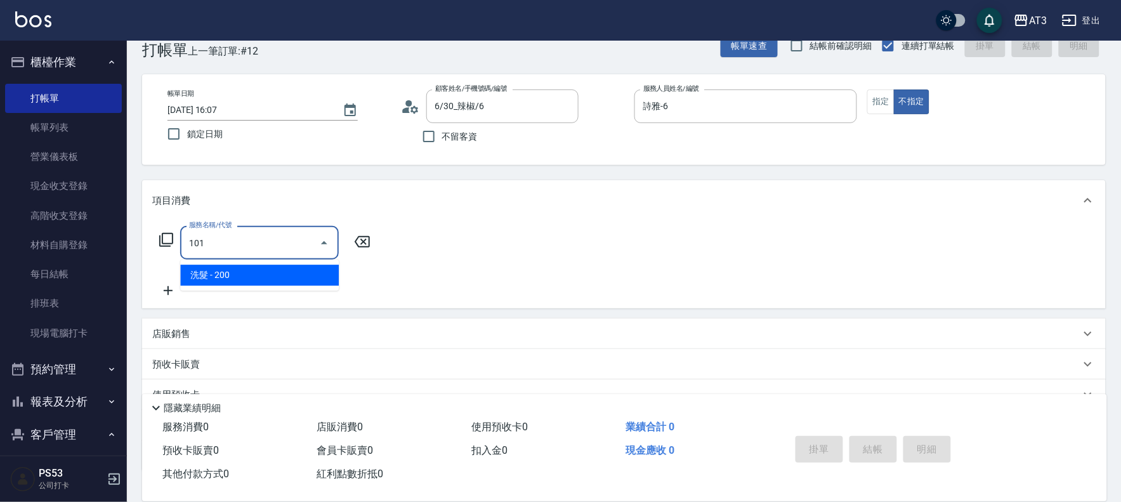
type input "洗髮(101)"
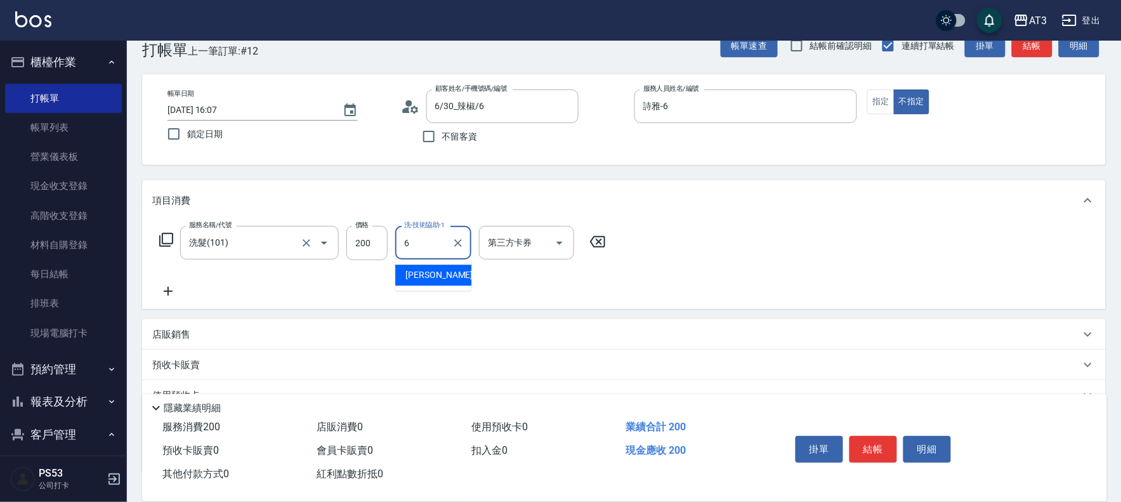
type input "詩雅-6"
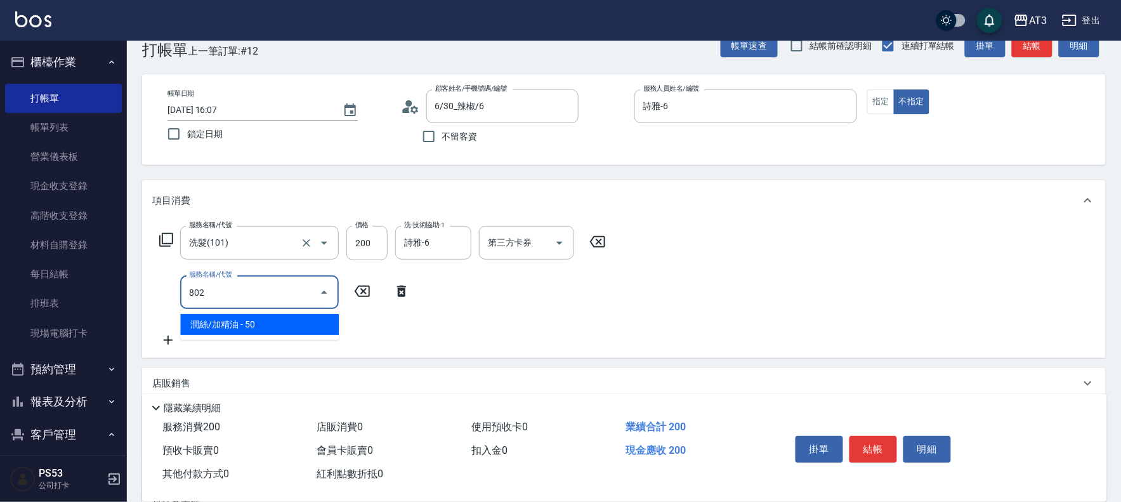
type input "潤絲/加精油(802)"
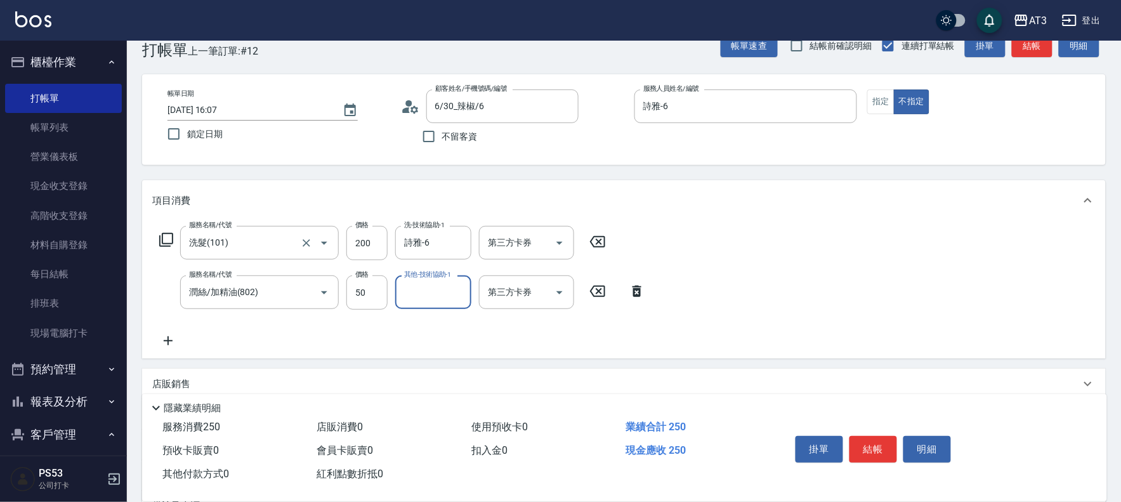
type input "5"
type input "詩雅-6"
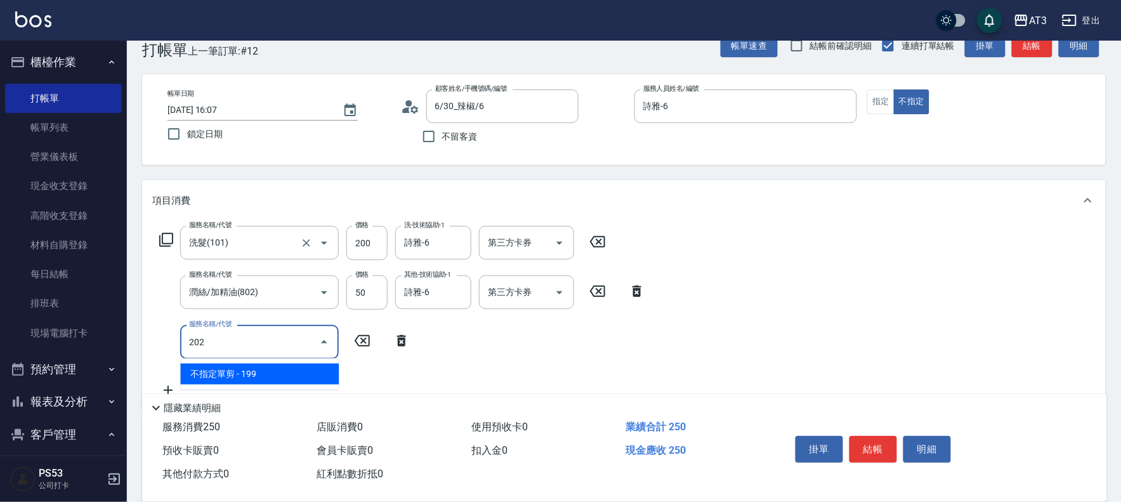
type input "不指定單剪(202)"
